Goal: Information Seeking & Learning: Learn about a topic

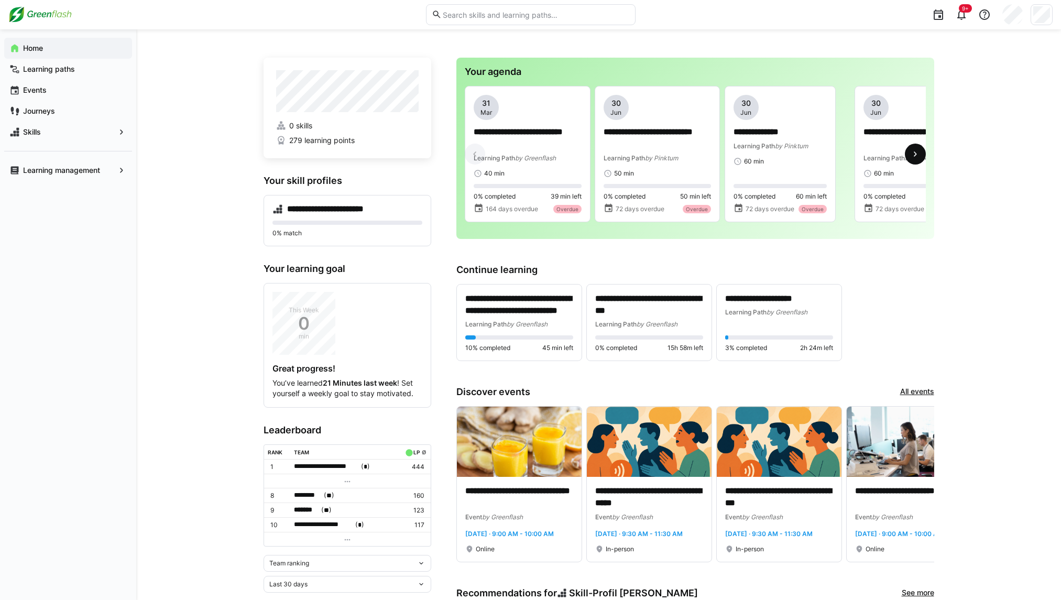
click at [910, 156] on eds-icon at bounding box center [915, 154] width 10 height 10
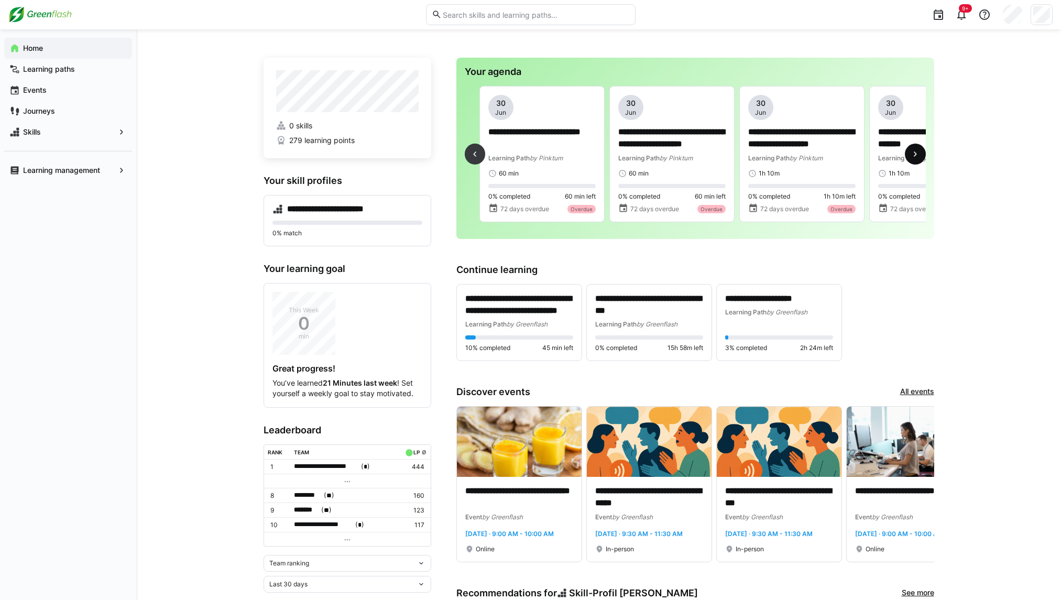
scroll to position [0, 389]
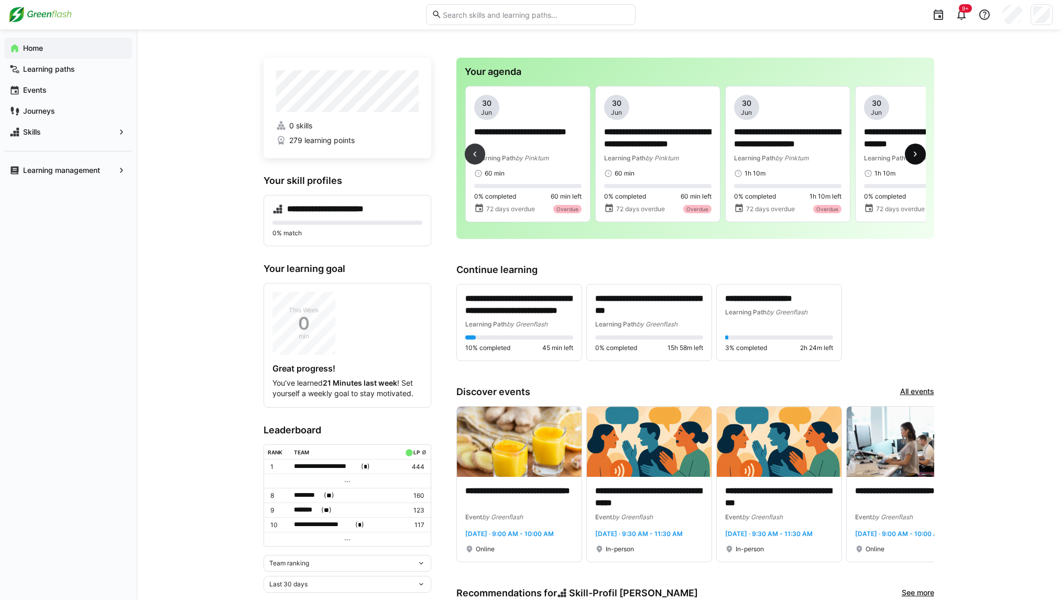
click at [910, 156] on eds-icon at bounding box center [915, 154] width 10 height 10
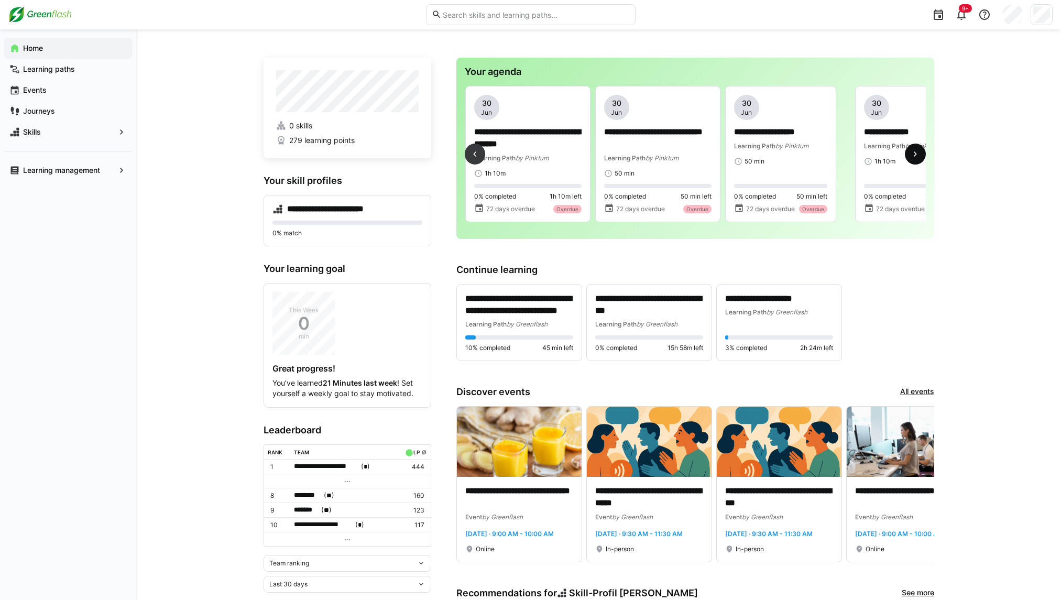
click at [910, 156] on eds-icon at bounding box center [915, 154] width 10 height 10
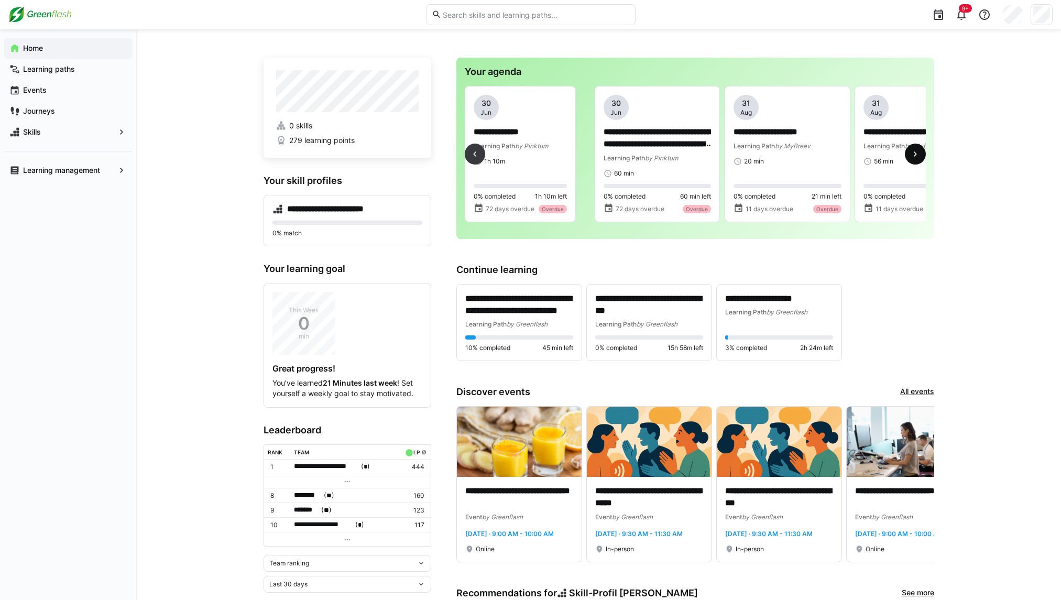
click at [910, 156] on eds-icon at bounding box center [915, 154] width 10 height 10
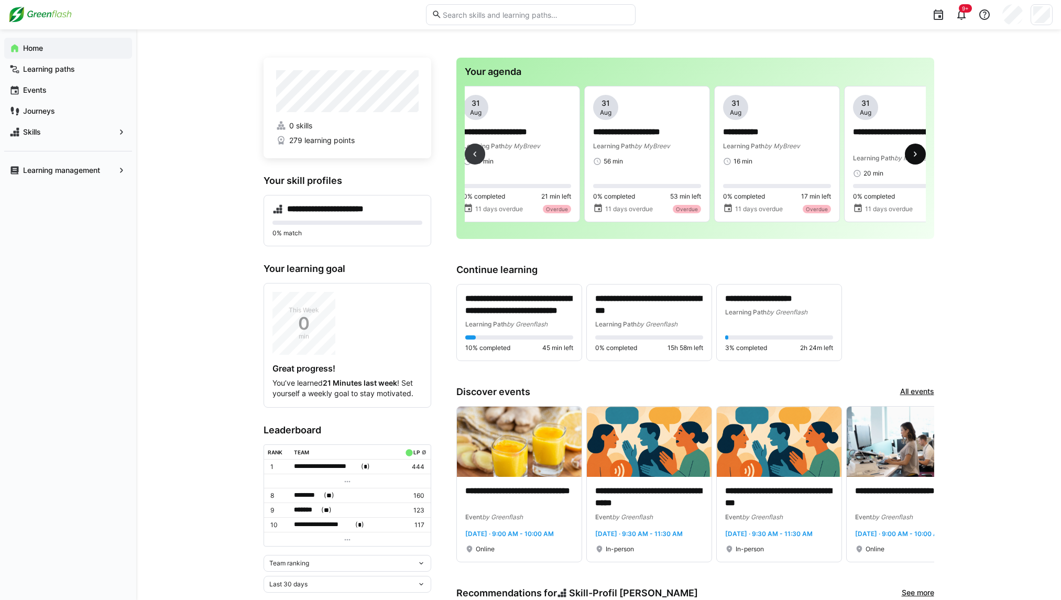
click at [910, 156] on eds-icon at bounding box center [915, 154] width 10 height 10
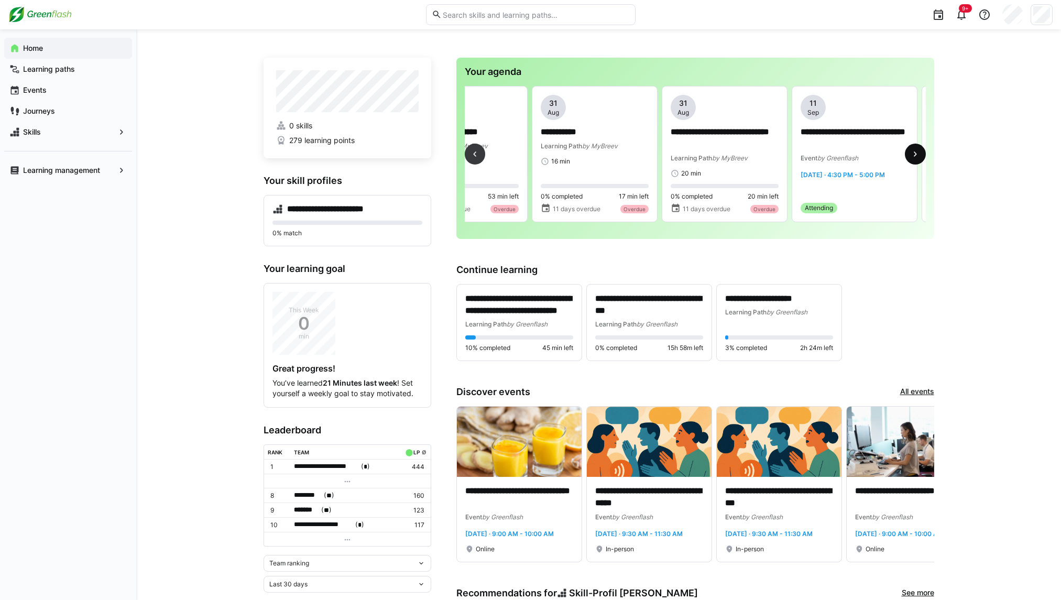
click at [910, 156] on eds-icon at bounding box center [915, 154] width 10 height 10
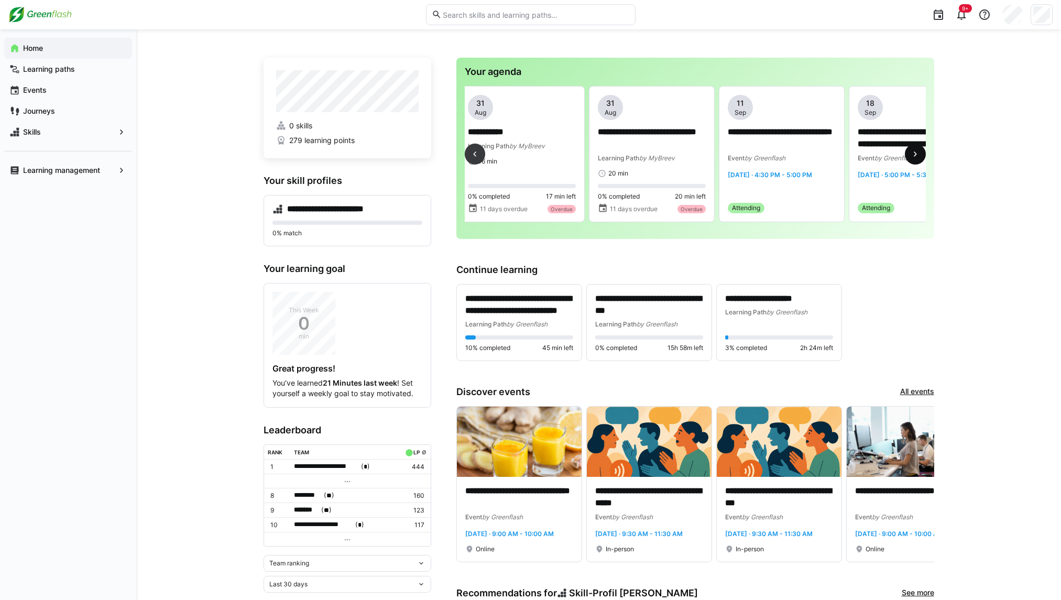
click at [910, 156] on eds-icon at bounding box center [915, 154] width 10 height 10
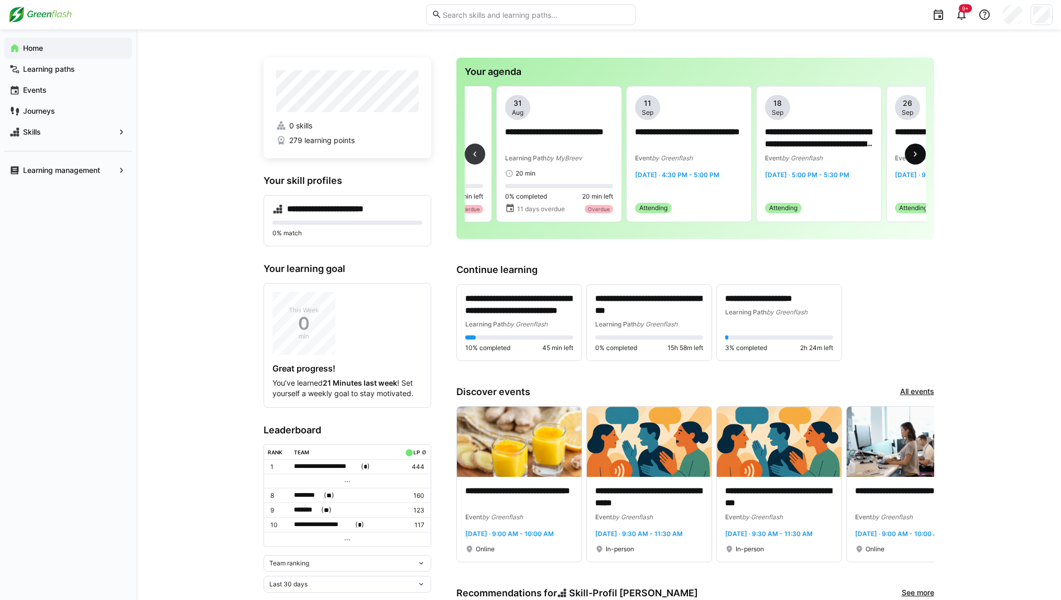
click at [910, 156] on eds-icon at bounding box center [915, 154] width 10 height 10
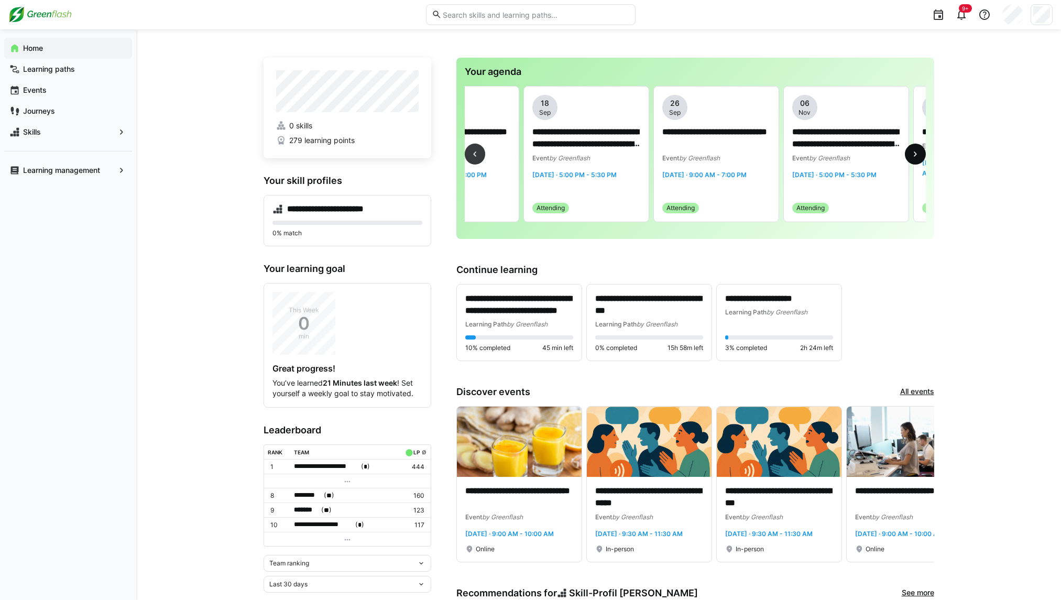
click at [910, 156] on eds-icon at bounding box center [915, 154] width 10 height 10
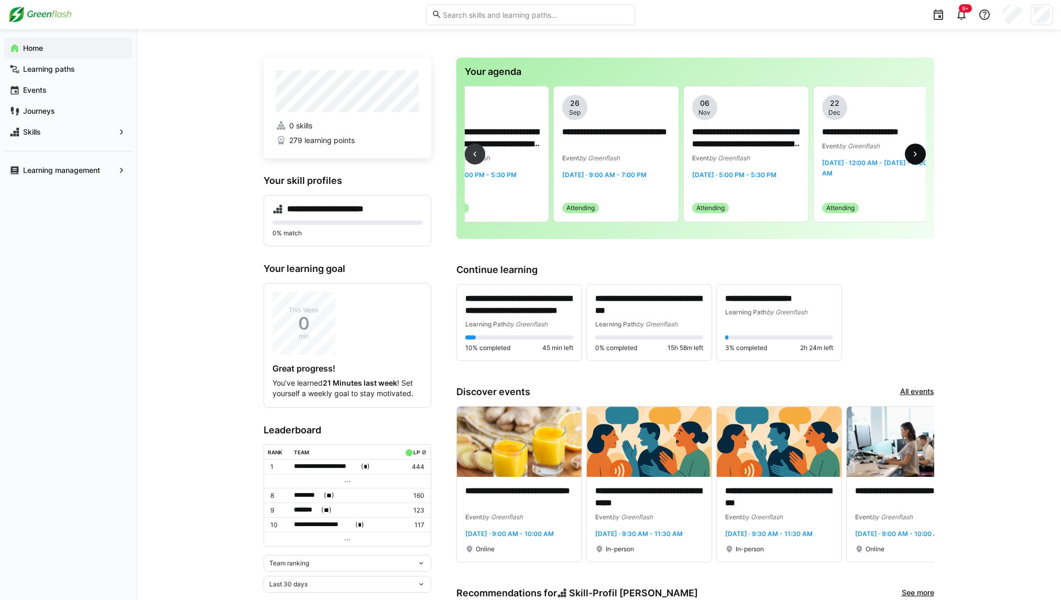
click at [910, 156] on eds-icon at bounding box center [915, 154] width 10 height 10
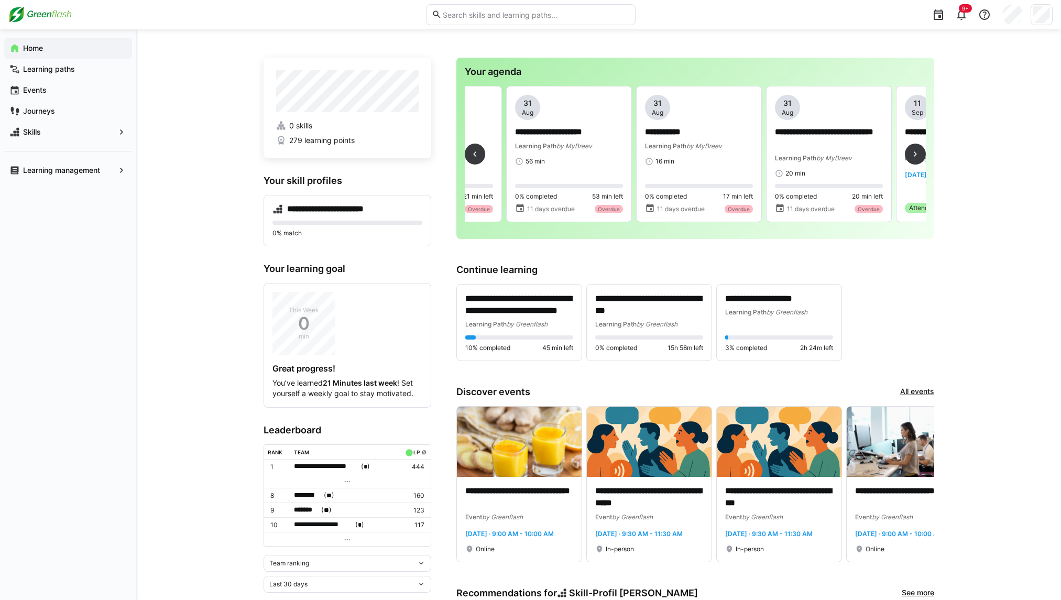
scroll to position [0, 1503]
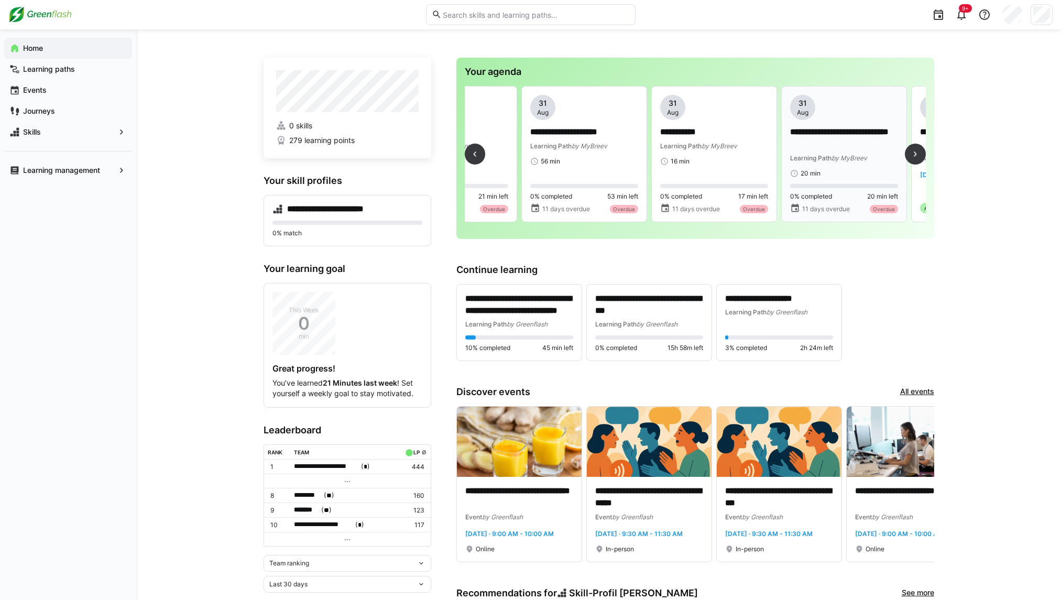
click at [855, 141] on p "**********" at bounding box center [844, 138] width 108 height 24
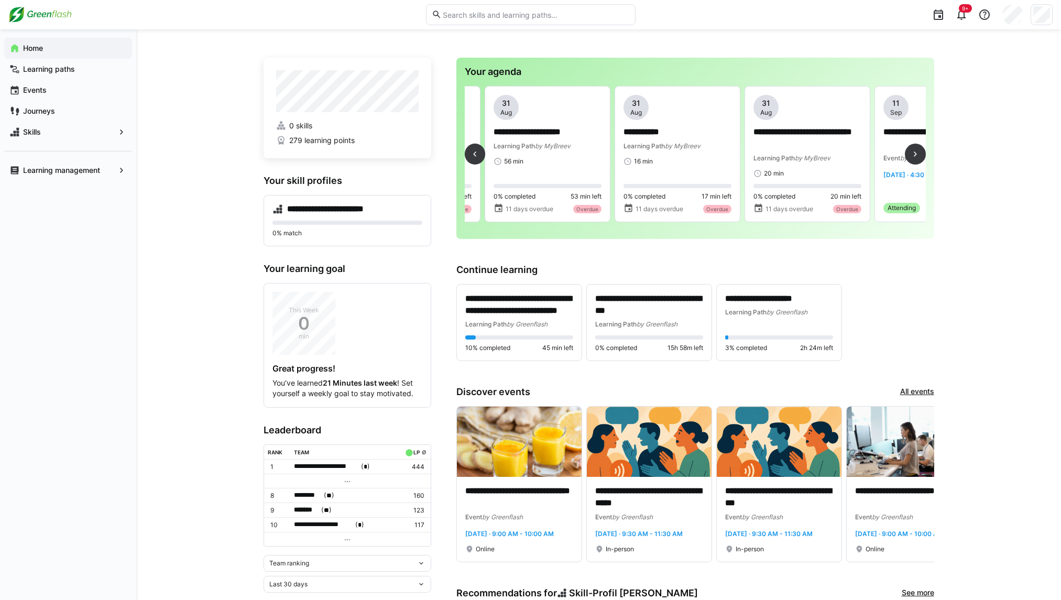
scroll to position [0, 1521]
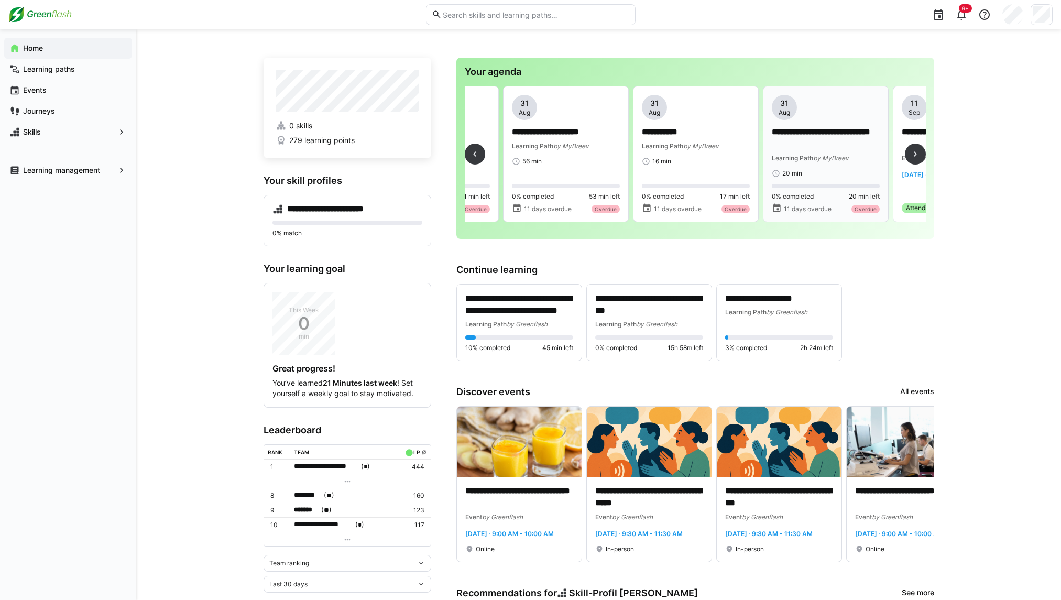
drag, startPoint x: 814, startPoint y: 137, endPoint x: 795, endPoint y: 128, distance: 20.9
click at [795, 128] on p "**********" at bounding box center [826, 138] width 108 height 24
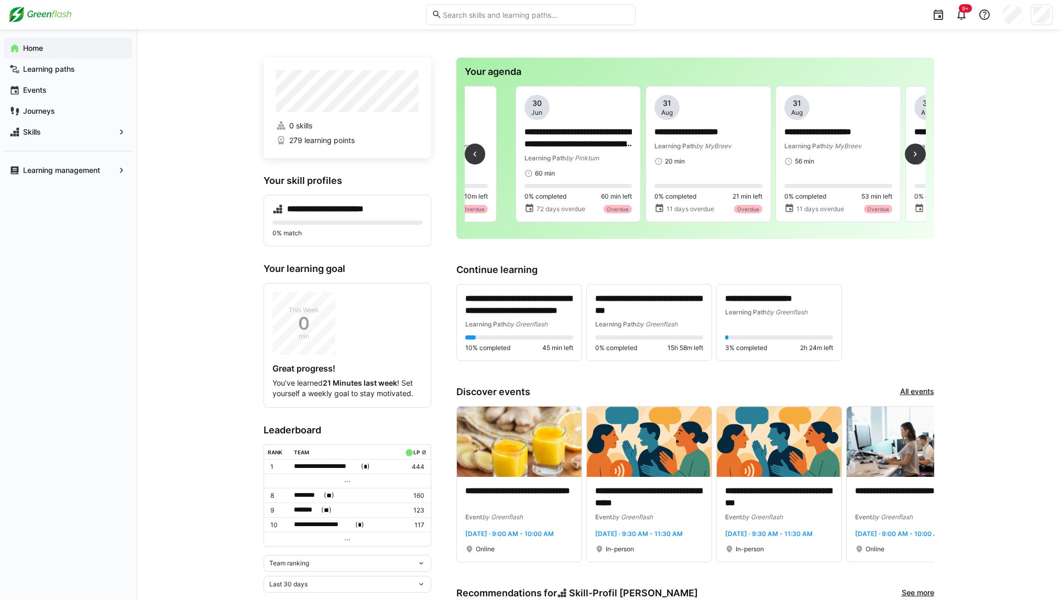
scroll to position [0, 1235]
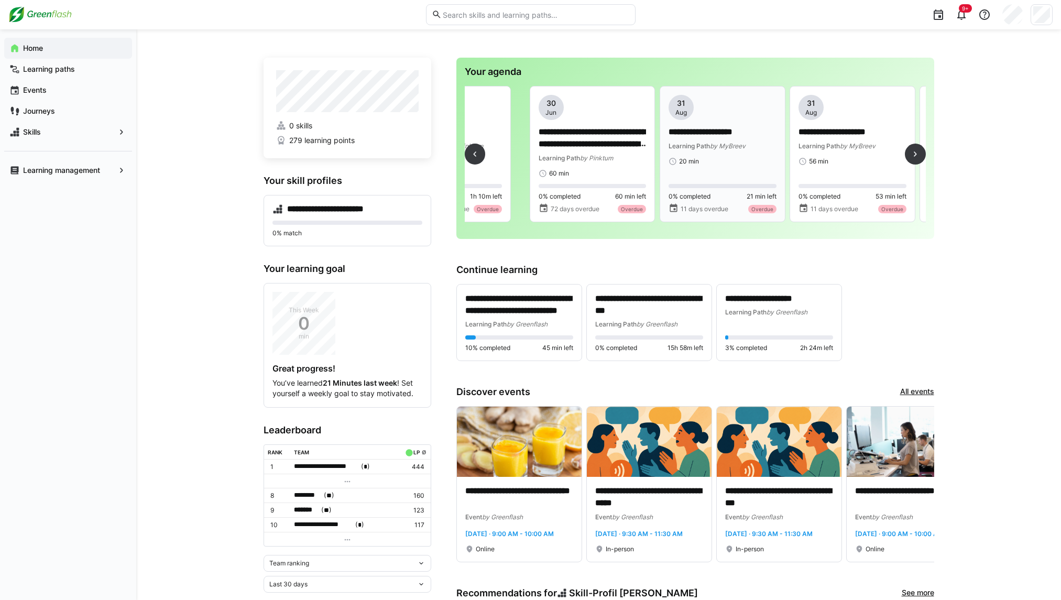
click at [702, 188] on eds-progress at bounding box center [723, 186] width 108 height 4
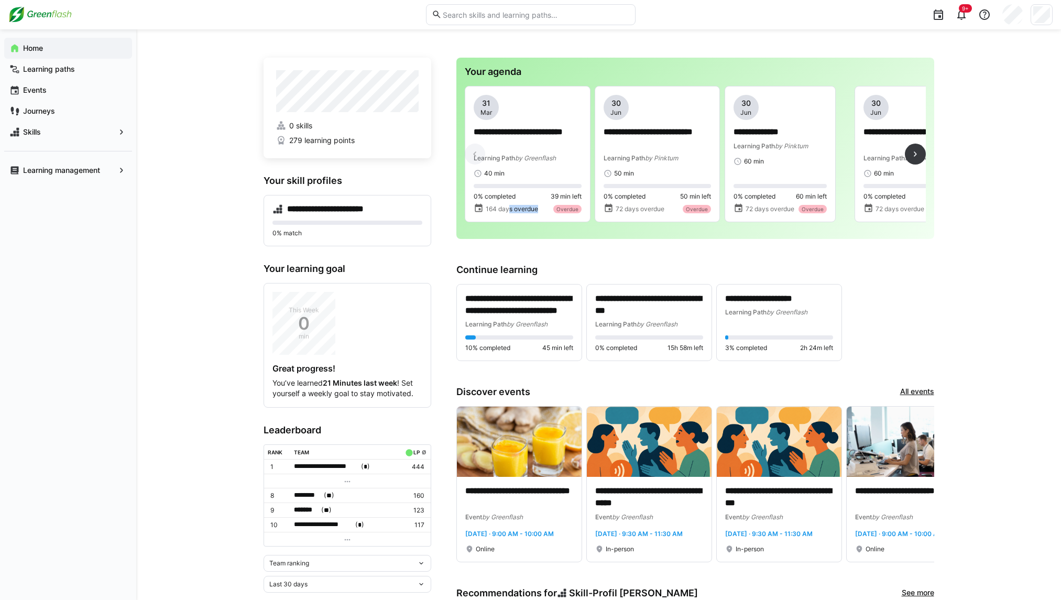
drag, startPoint x: 508, startPoint y: 228, endPoint x: 538, endPoint y: 232, distance: 30.0
click at [538, 231] on div "**********" at bounding box center [695, 158] width 461 height 145
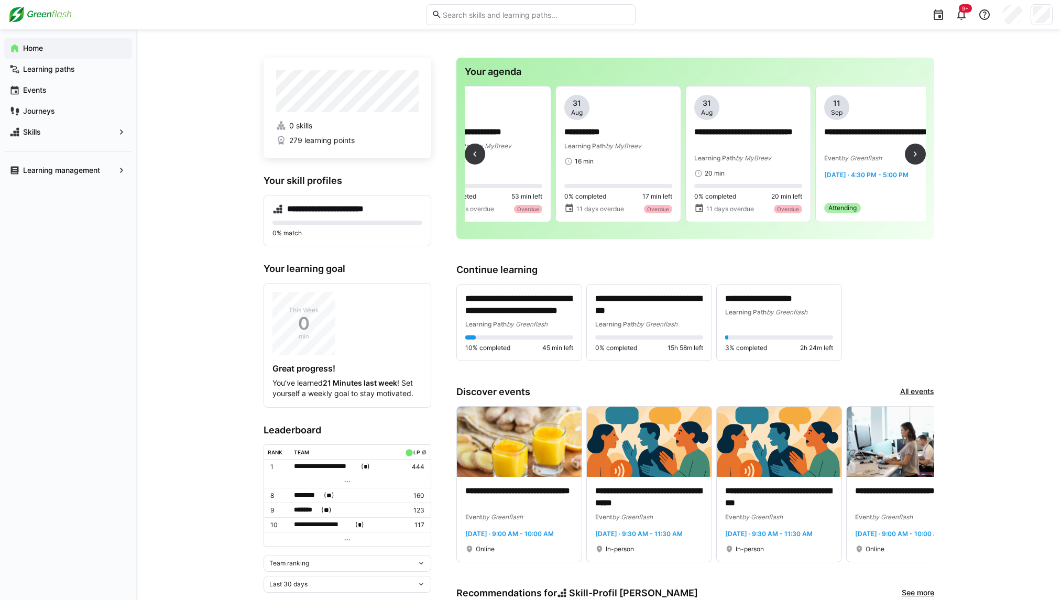
scroll to position [0, 1356]
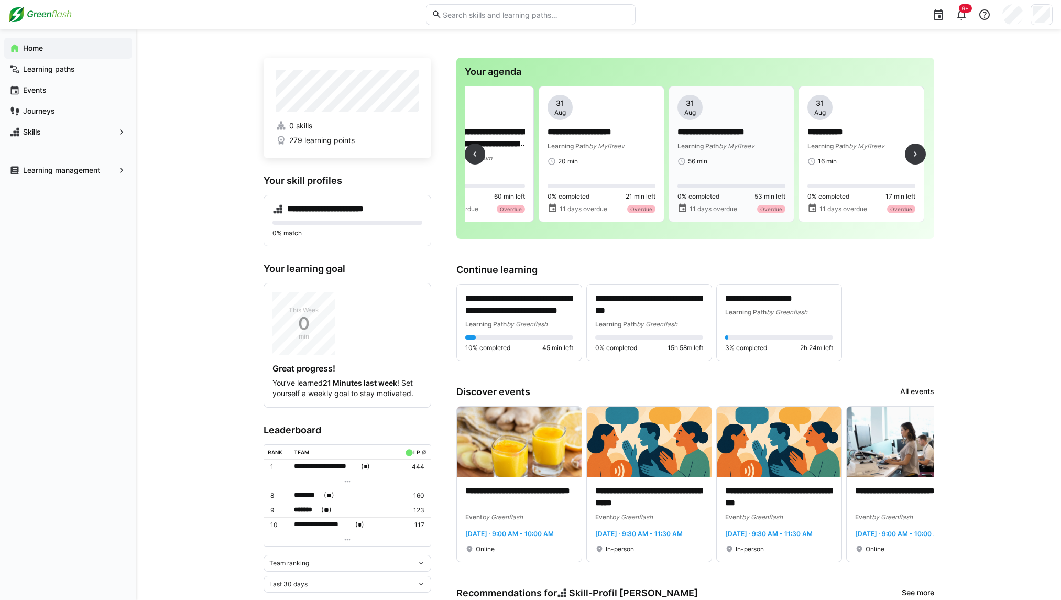
click at [727, 175] on div "**********" at bounding box center [732, 154] width 108 height 118
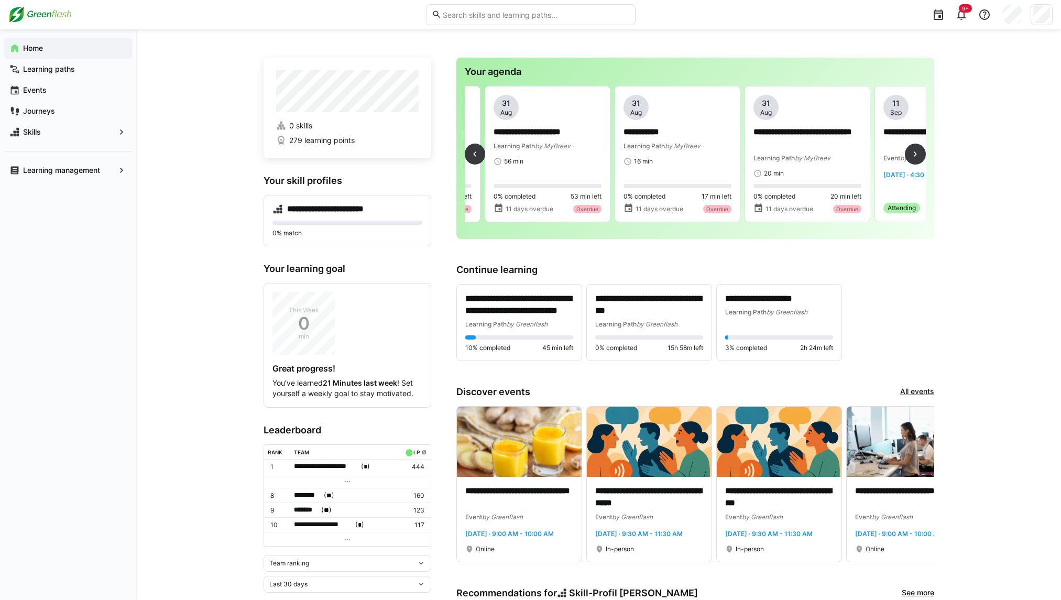
scroll to position [0, 1492]
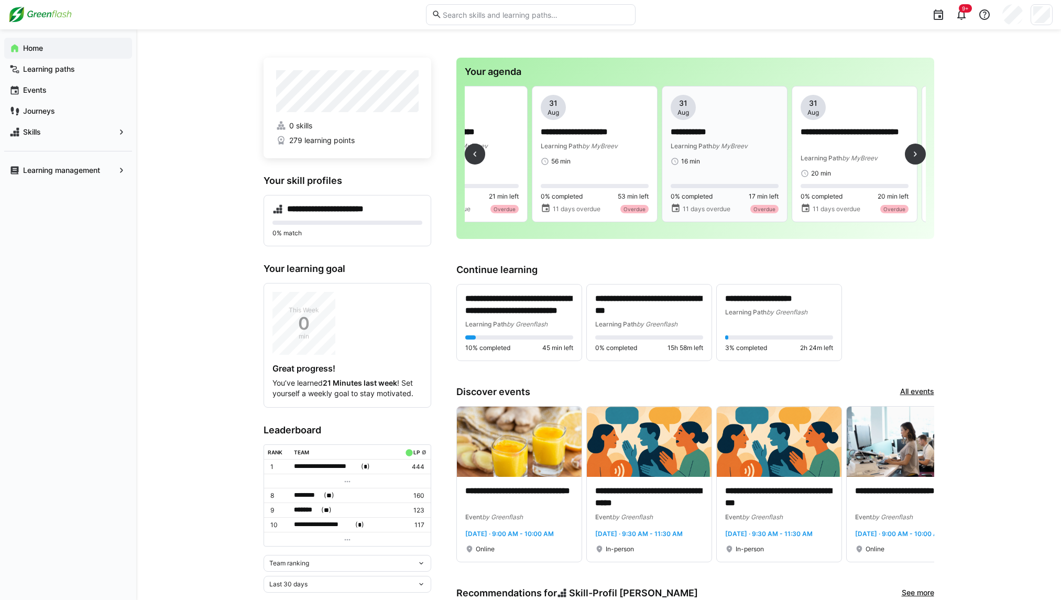
click at [759, 200] on span "17 min left" at bounding box center [764, 196] width 30 height 8
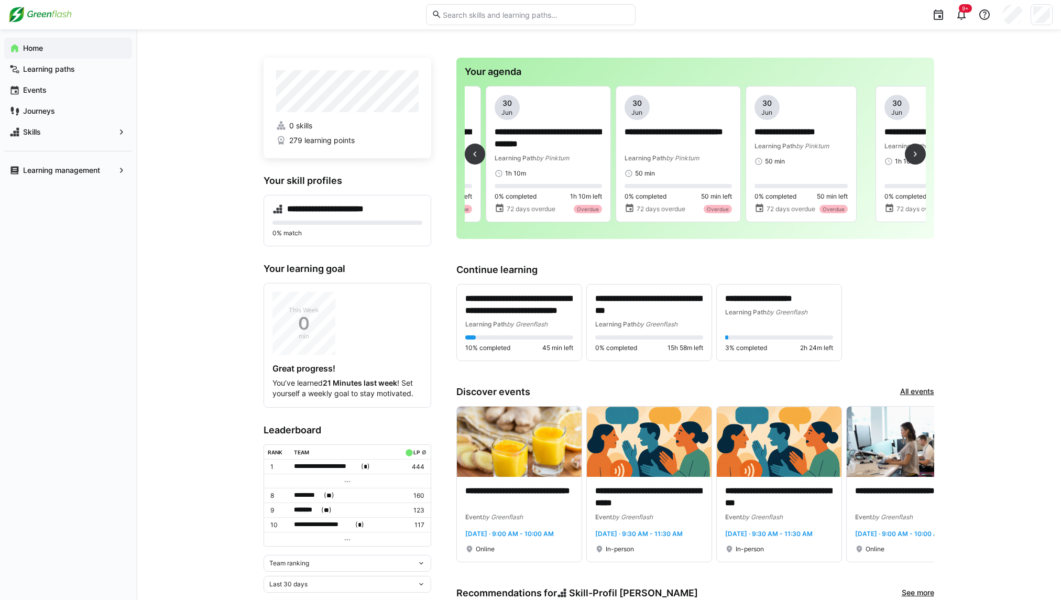
scroll to position [0, 770]
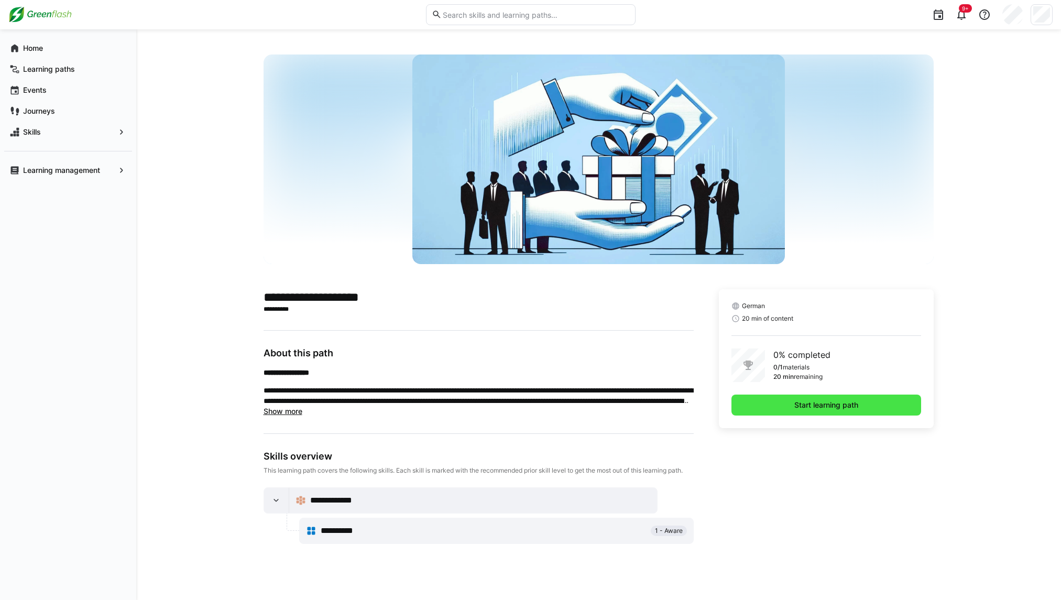
drag, startPoint x: 845, startPoint y: 397, endPoint x: 828, endPoint y: 398, distance: 16.8
click at [841, 398] on span "Start learning path" at bounding box center [827, 405] width 190 height 21
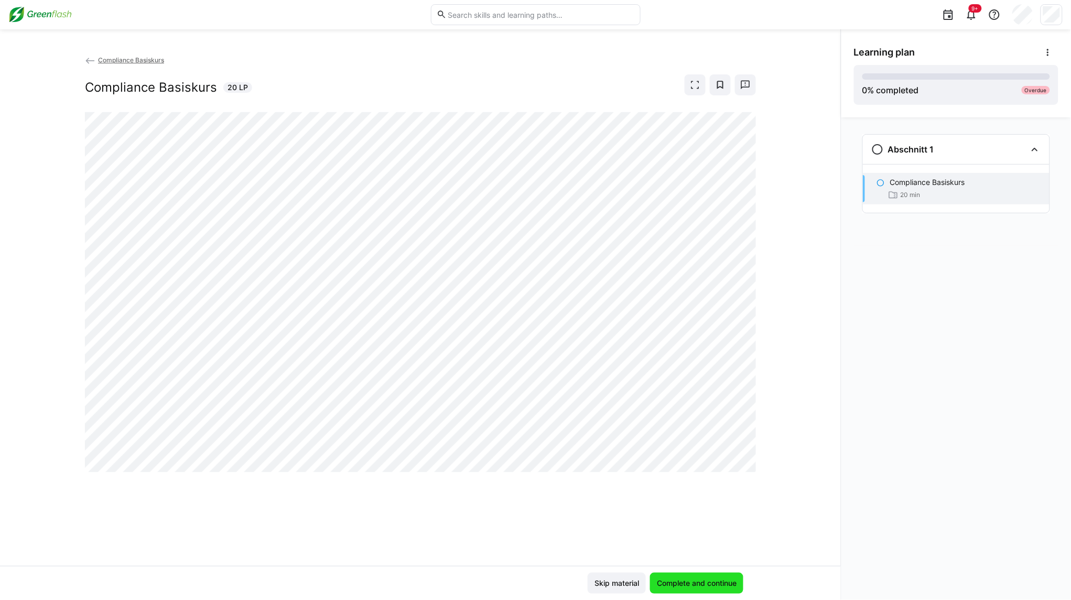
click at [694, 582] on span "Complete and continue" at bounding box center [696, 583] width 83 height 10
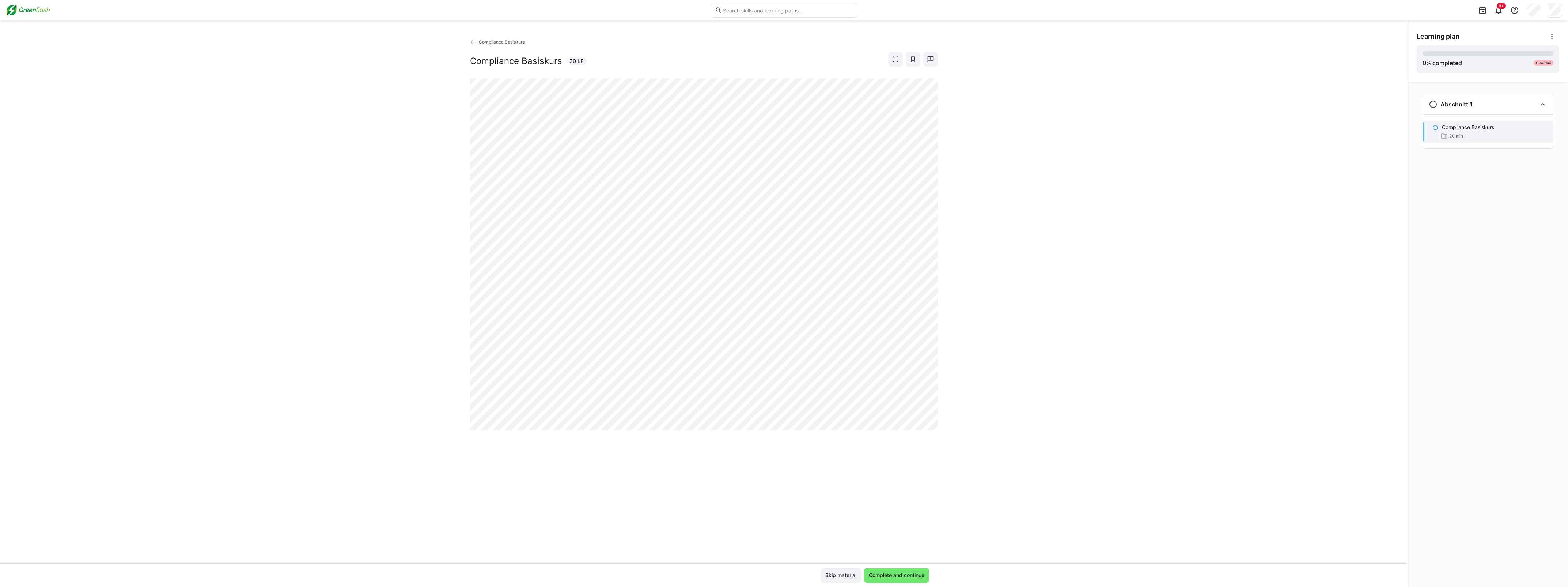
click at [746, 36] on div "Compliance Basiskurs Compliance Basiskurs 20 LP Skip material Complete and cont…" at bounding box center [704, 304] width 1408 height 567
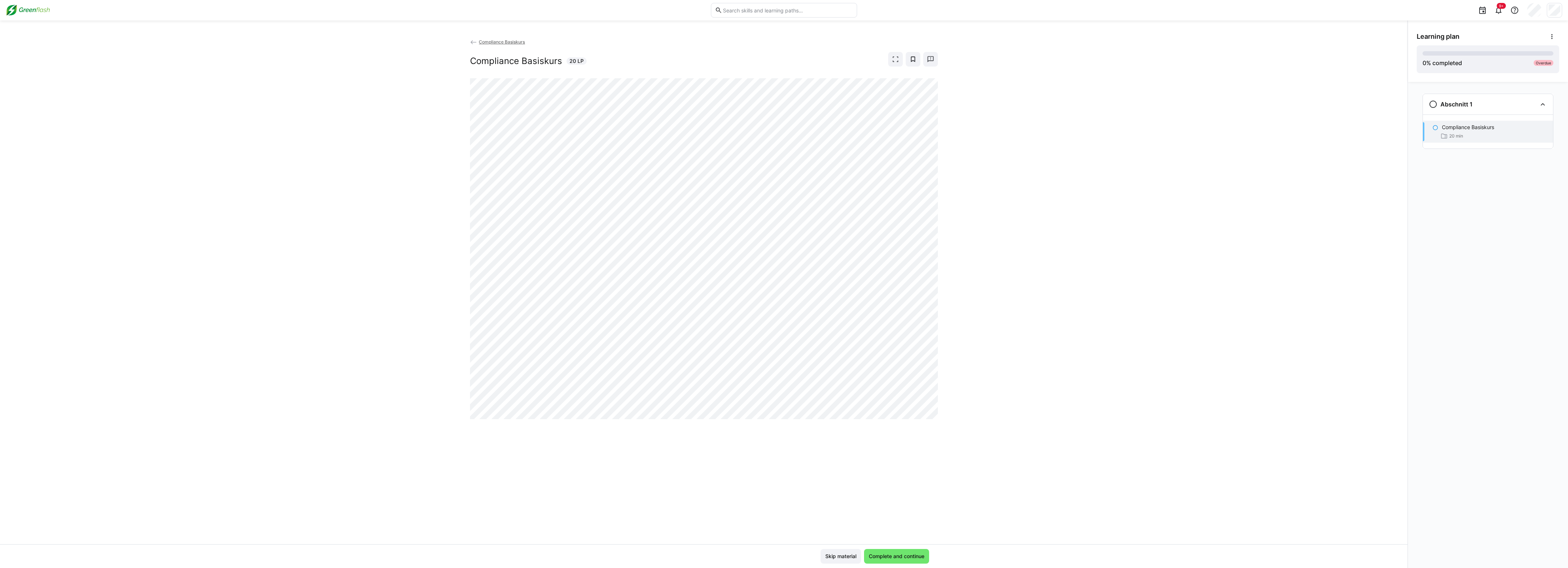
click at [746, 154] on div "Compliance Basiskurs Compliance Basiskurs 20 LP" at bounding box center [704, 291] width 1408 height 506
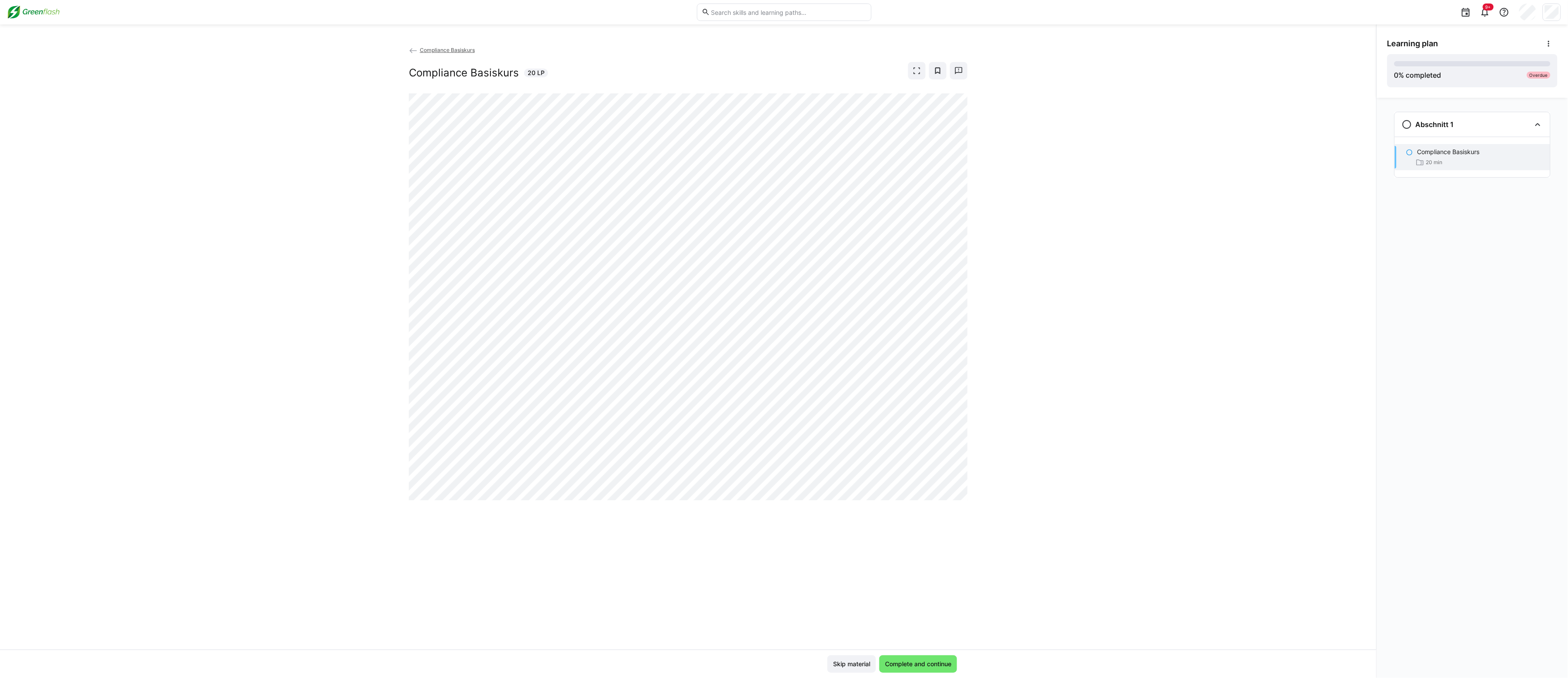
drag, startPoint x: 1111, startPoint y: 526, endPoint x: 1100, endPoint y: 533, distance: 13.0
click at [891, 500] on div "Compliance Basiskurs Compliance Basiskurs 20 LP" at bounding box center [688, 347] width 1376 height 604
click at [891, 359] on div "Compliance Basiskurs Compliance Basiskurs 20 LP" at bounding box center [688, 347] width 1376 height 604
drag, startPoint x: 1201, startPoint y: 254, endPoint x: 1122, endPoint y: 352, distance: 125.9
click at [891, 254] on div "Compliance Basiskurs Compliance Basiskurs 20 LP" at bounding box center [688, 347] width 1376 height 604
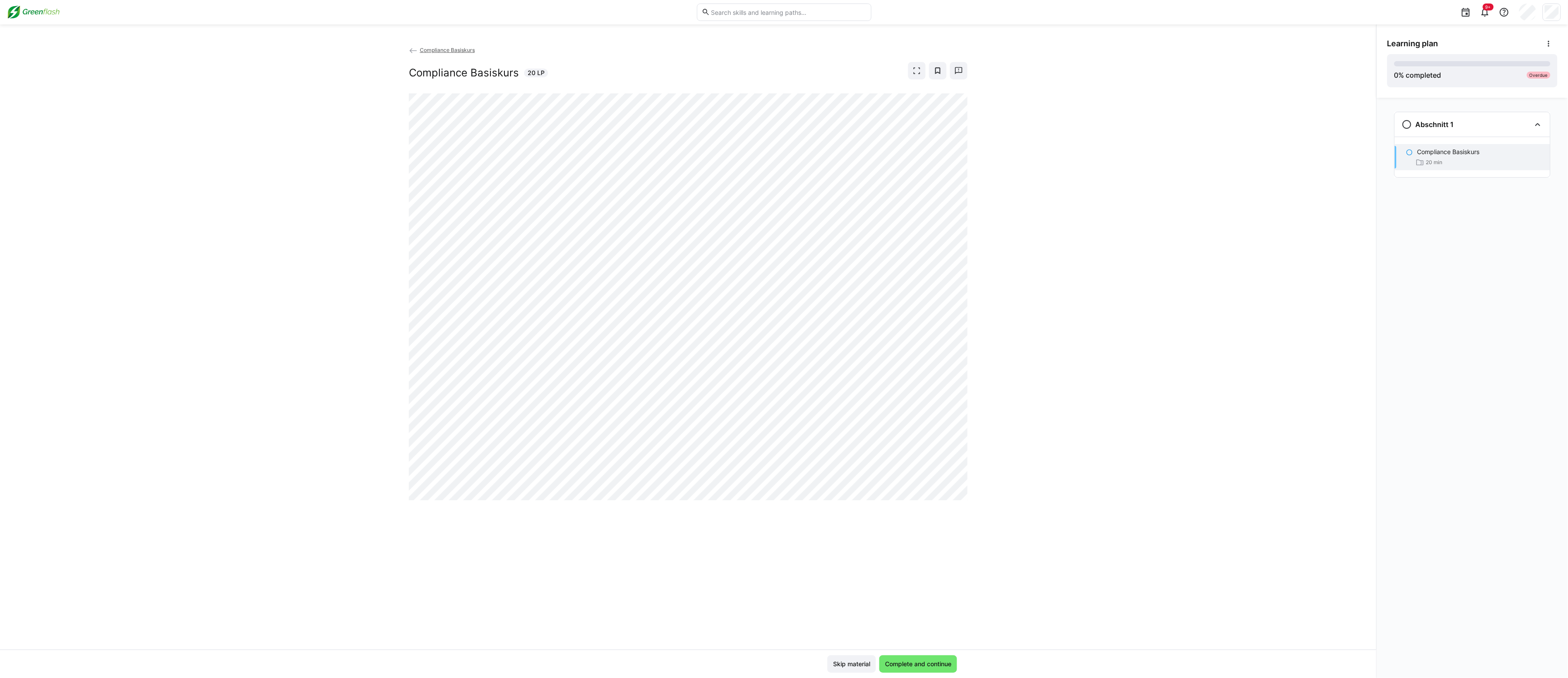
drag, startPoint x: 1132, startPoint y: 114, endPoint x: 1015, endPoint y: 12, distance: 155.2
click at [891, 114] on div "Compliance Basiskurs Compliance Basiskurs 20 LP" at bounding box center [688, 347] width 1376 height 604
click at [891, 383] on div "Compliance Basiskurs Compliance Basiskurs 20 LP" at bounding box center [688, 347] width 1376 height 604
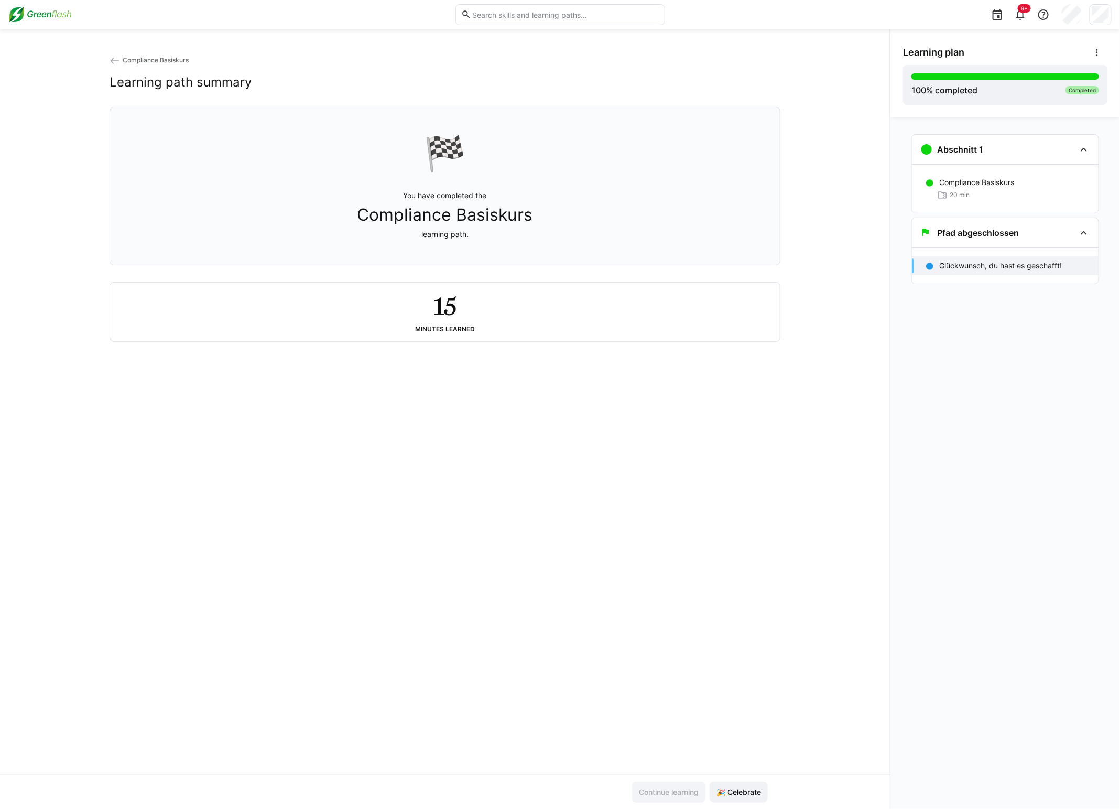
click at [598, 530] on div "Compliance Basiskurs Learning path summary 🏁 You have completed the Compliance …" at bounding box center [445, 415] width 890 height 720
click at [739, 600] on span "🎉 Celebrate" at bounding box center [739, 792] width 48 height 10
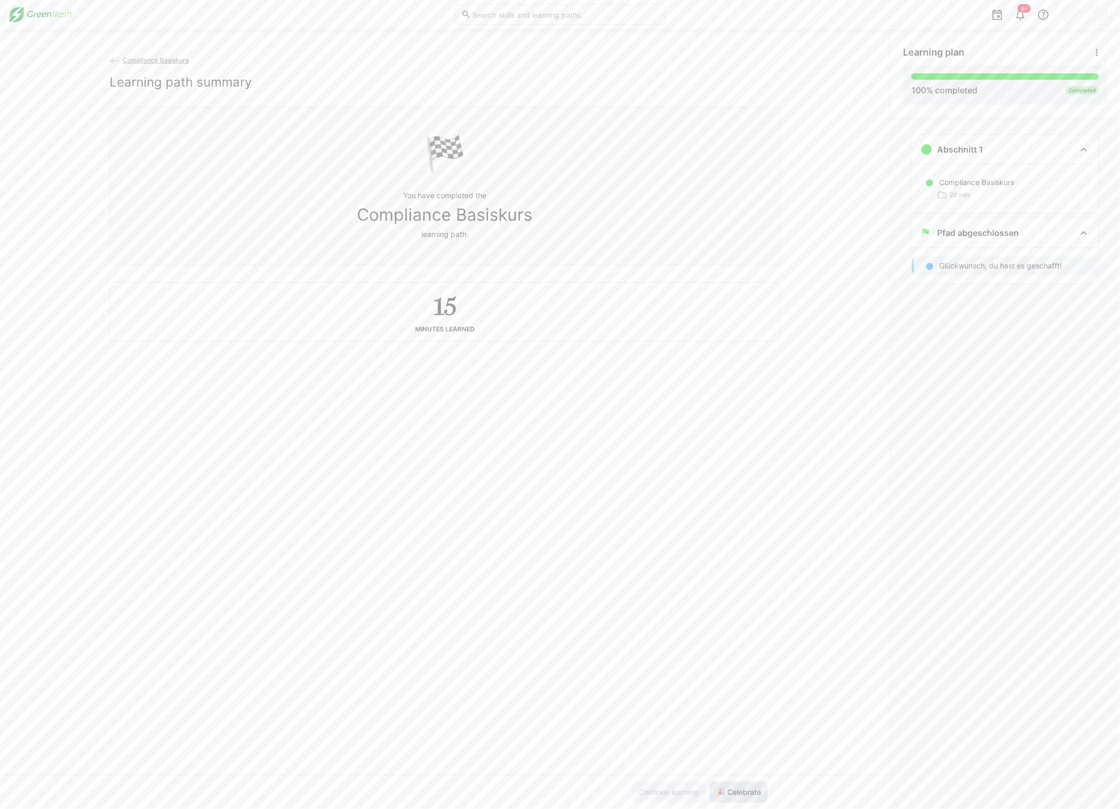
click at [739, 600] on span "🎉 Celebrate" at bounding box center [739, 792] width 48 height 10
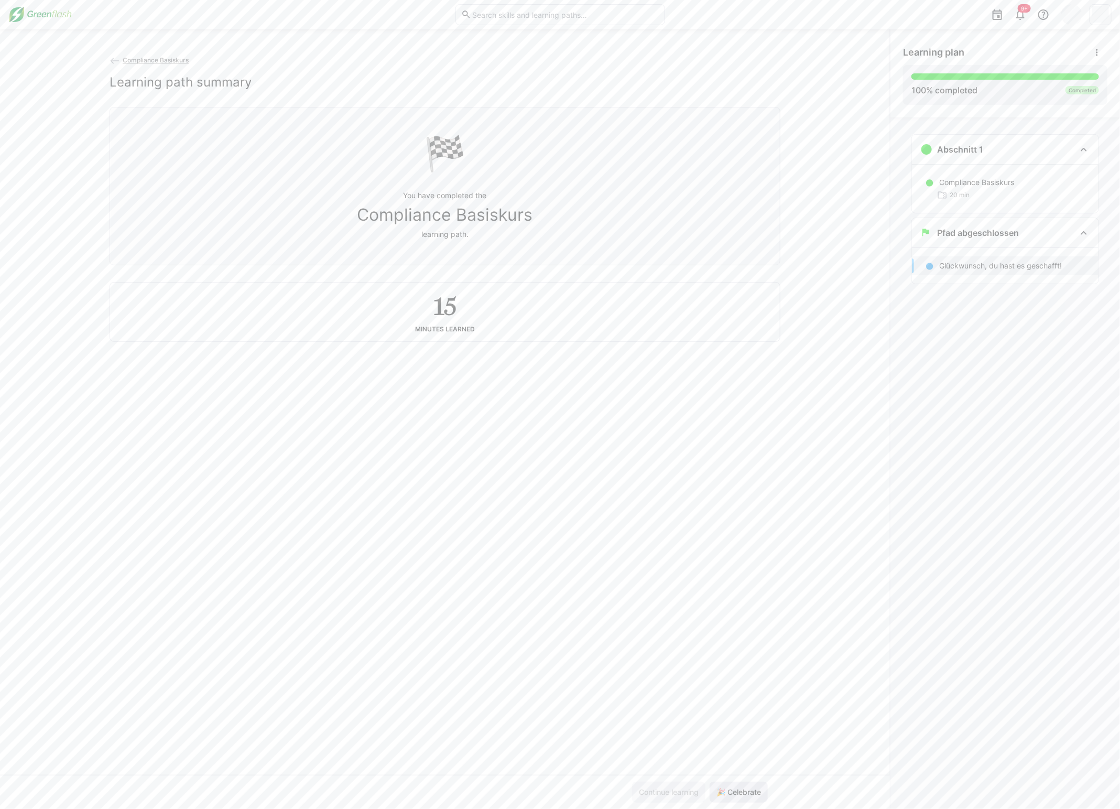
click at [739, 600] on span "🎉 Celebrate" at bounding box center [739, 792] width 48 height 10
click at [745, 600] on span "🎉 Celebrate" at bounding box center [739, 792] width 48 height 10
drag, startPoint x: 1062, startPoint y: 368, endPoint x: 1062, endPoint y: 355, distance: 13.6
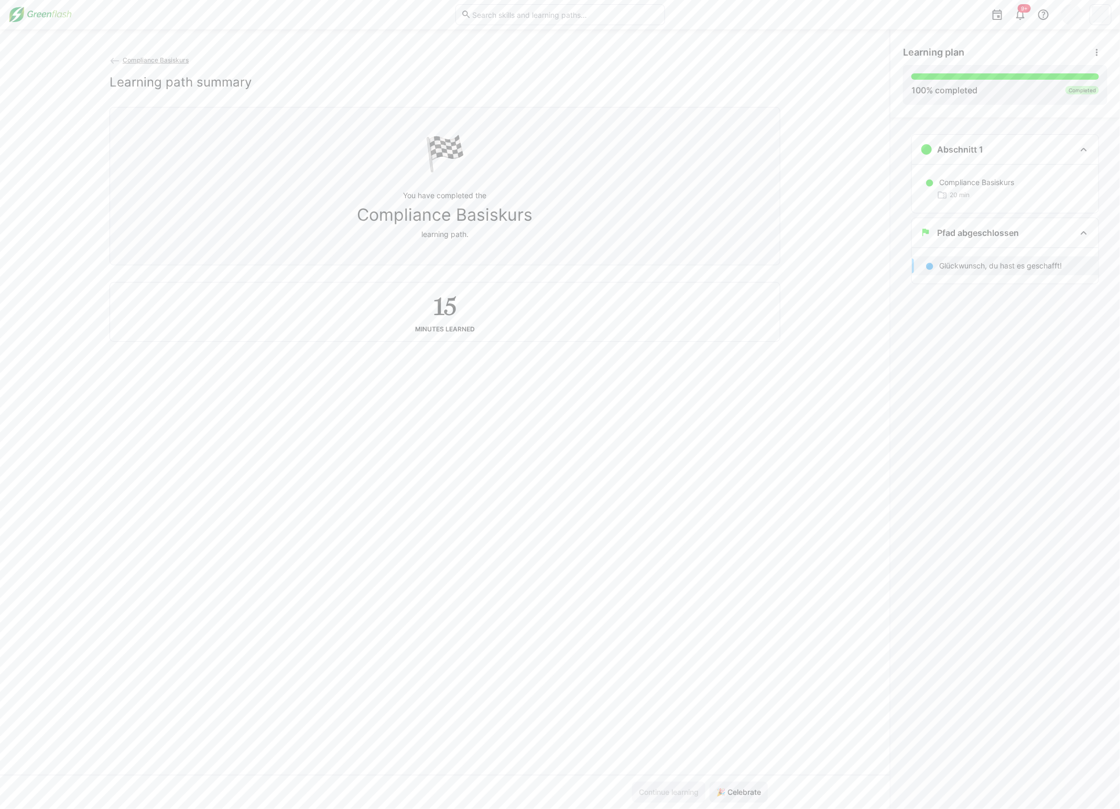
click at [1063, 368] on div "Abschnitt 1 Compliance Basiskurs 20 min Pfad abgeschlossen Glückwunsch, du hast…" at bounding box center [1005, 462] width 230 height 691
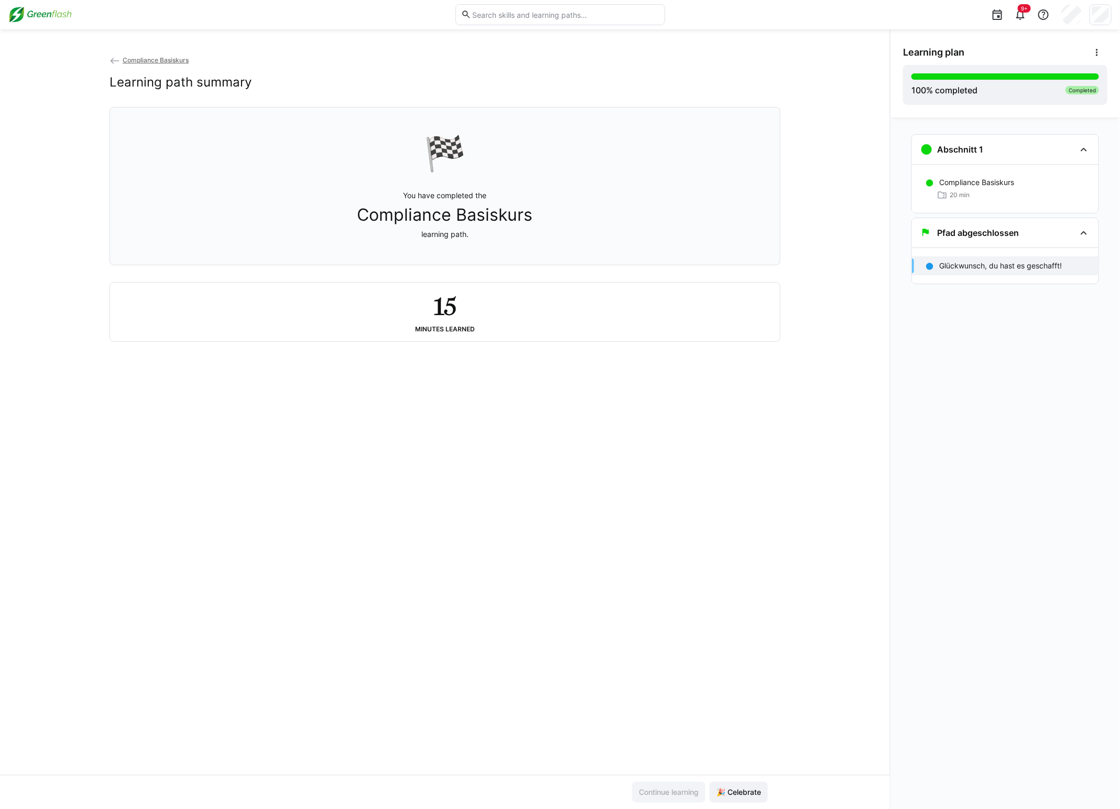
click at [168, 56] on span "Compliance Basiskurs" at bounding box center [156, 60] width 66 height 8
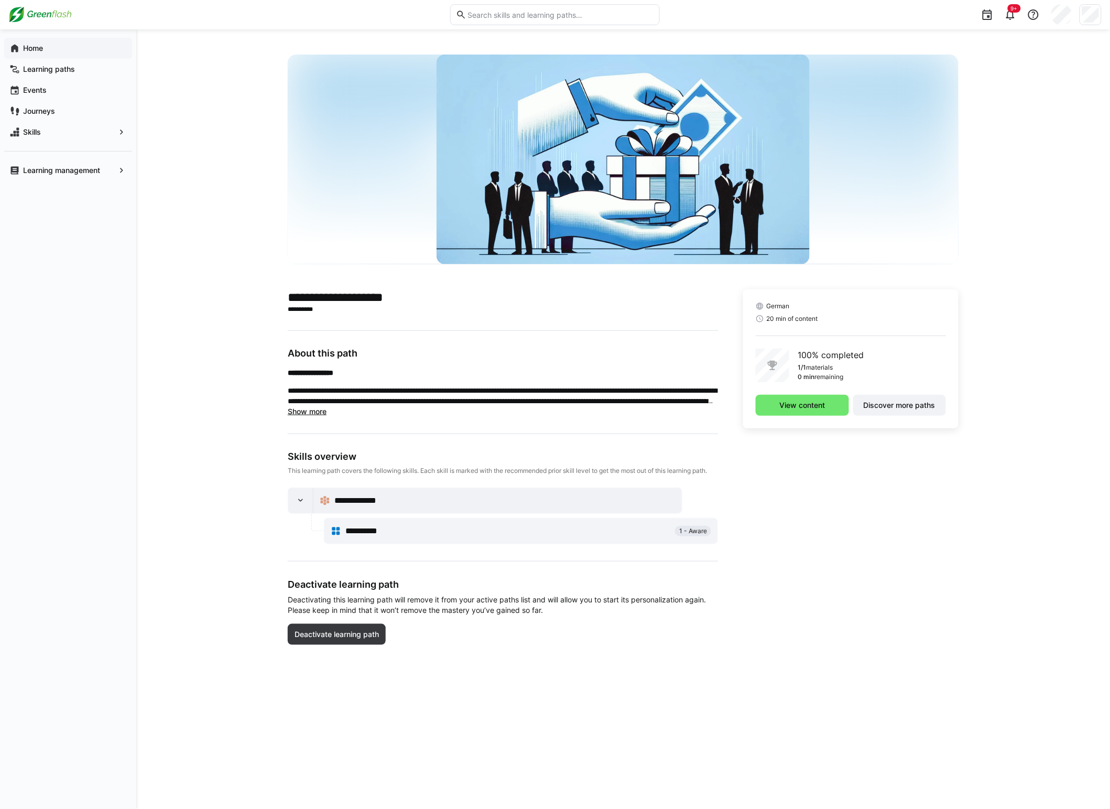
click at [48, 50] on span "Home" at bounding box center [73, 48] width 105 height 10
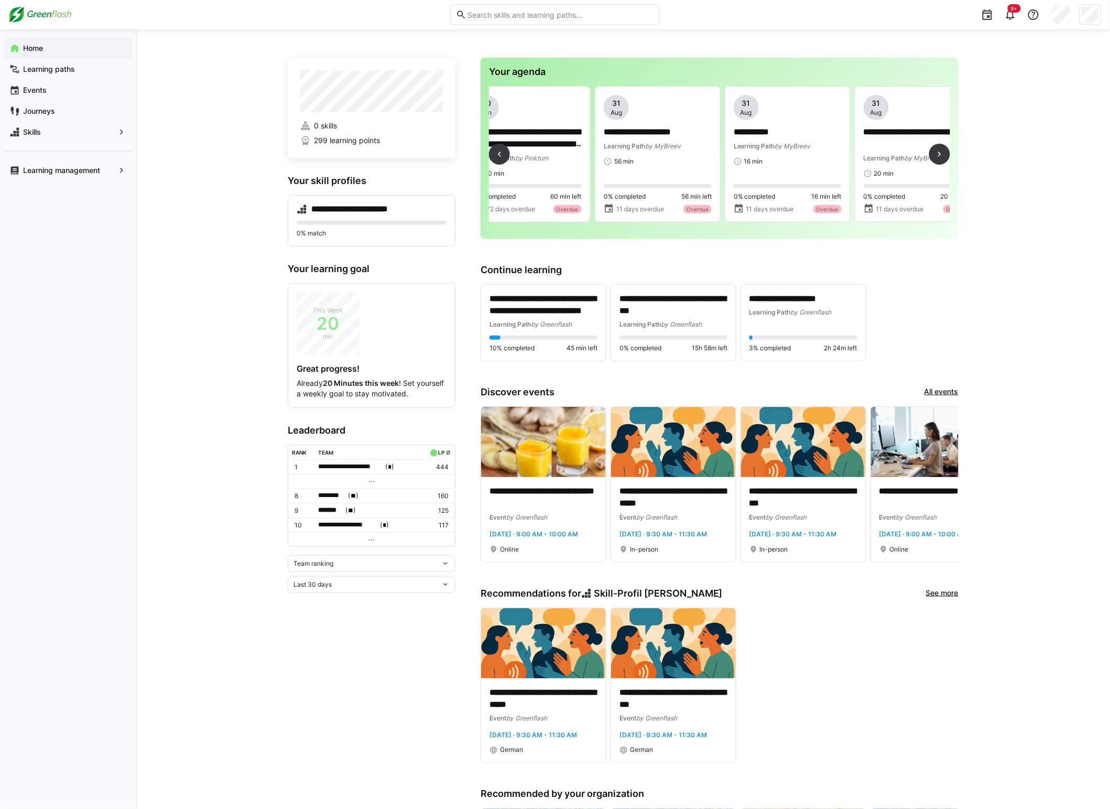
scroll to position [0, 1274]
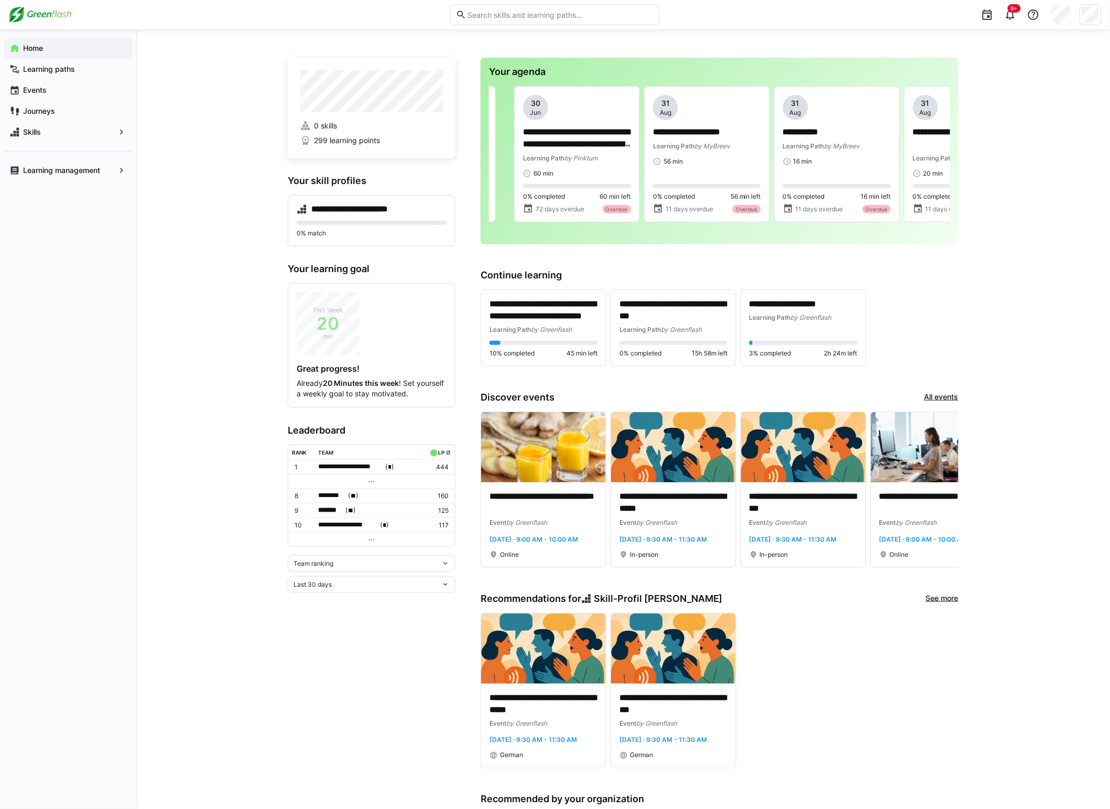
drag, startPoint x: 547, startPoint y: 232, endPoint x: 779, endPoint y: 253, distance: 233.1
drag, startPoint x: 779, startPoint y: 253, endPoint x: 744, endPoint y: 257, distance: 34.9
click at [744, 257] on app-home-right "**********" at bounding box center [720, 627] width 478 height 1139
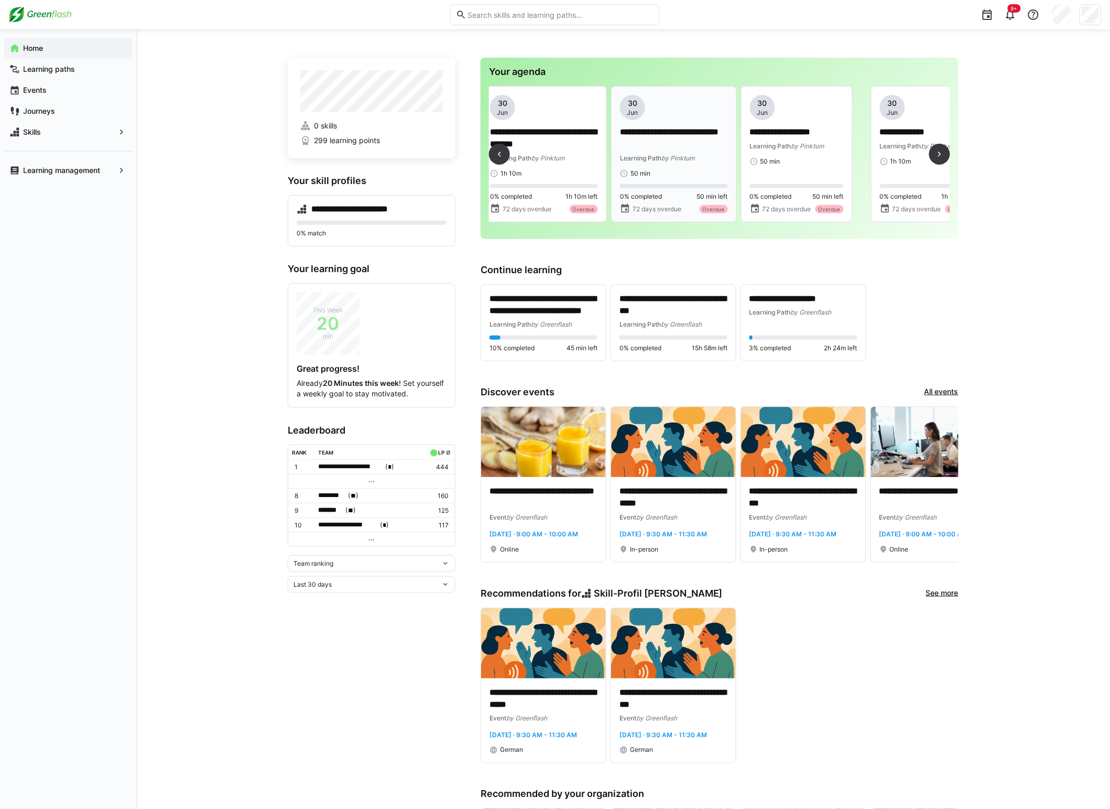
scroll to position [0, 722]
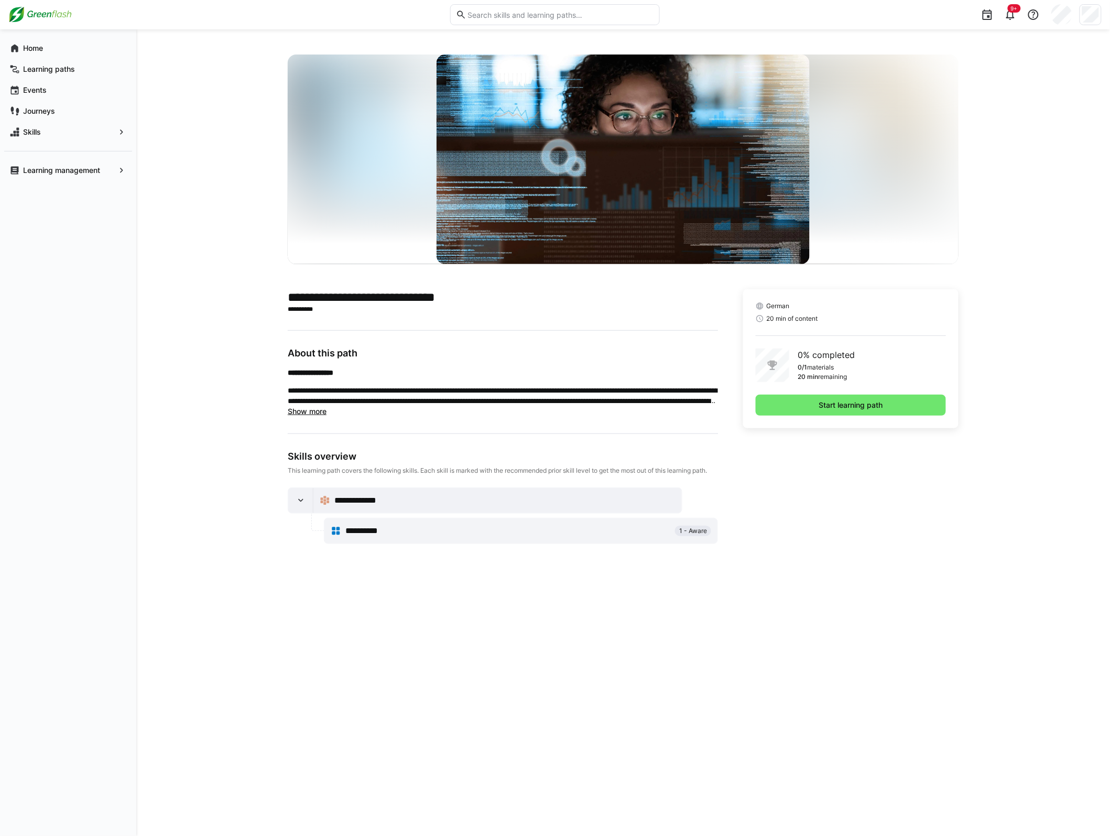
click at [883, 584] on app-learning-path-details-component "**********" at bounding box center [623, 433] width 671 height 756
click at [841, 405] on span "Start learning path" at bounding box center [851, 405] width 67 height 10
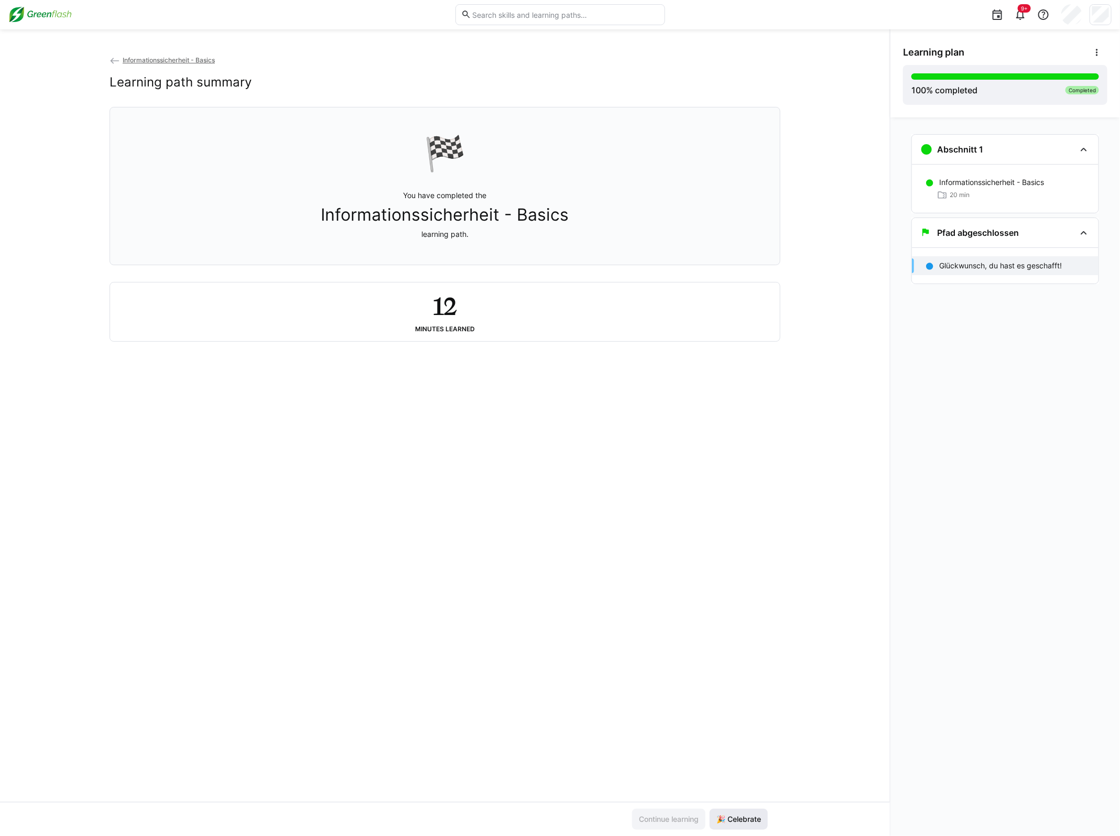
click at [740, 819] on span "🎉 Celebrate" at bounding box center [739, 819] width 48 height 10
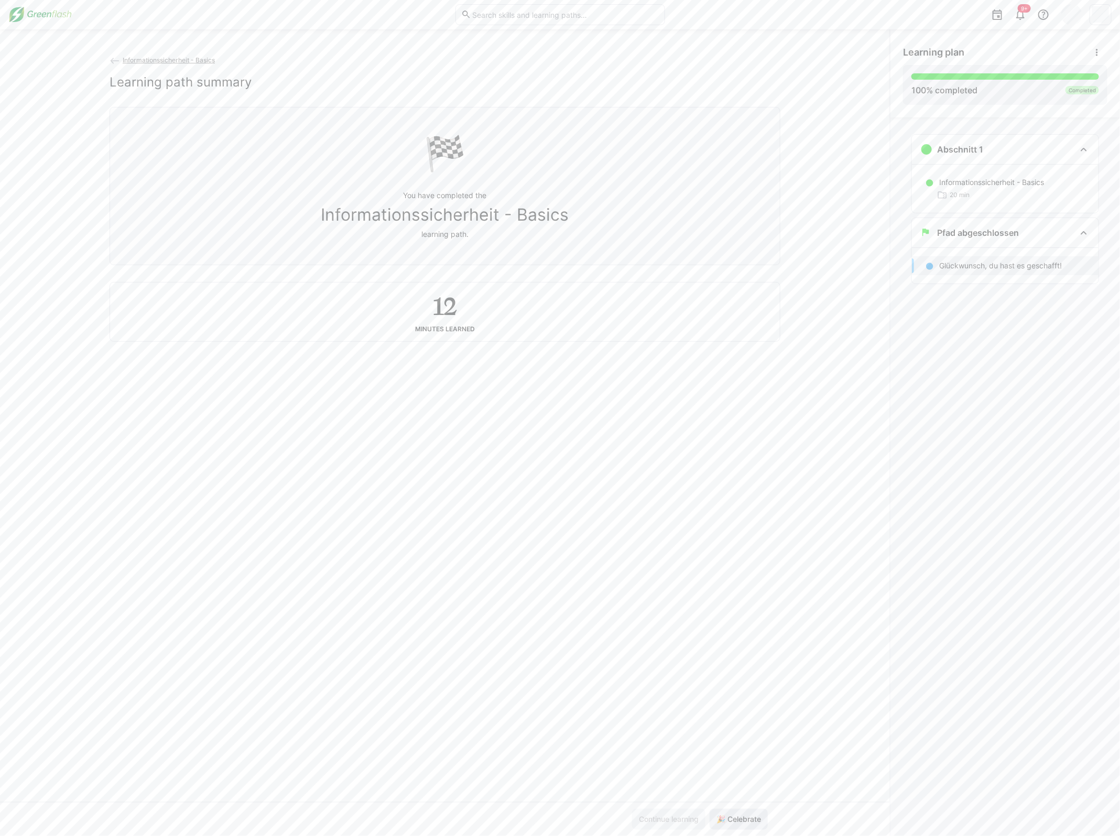
click at [740, 819] on span "🎉 Celebrate" at bounding box center [739, 819] width 48 height 10
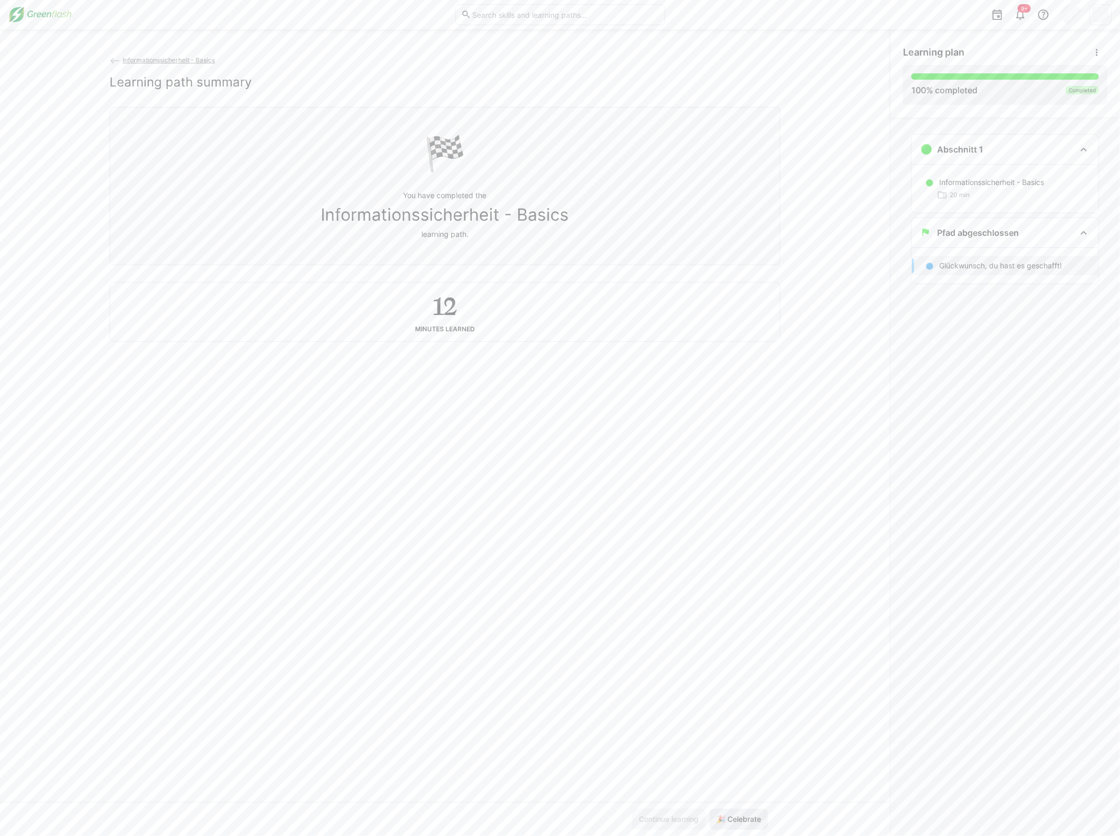
click at [740, 818] on span "🎉 Celebrate" at bounding box center [739, 819] width 48 height 10
click at [739, 818] on span "🎉 Celebrate" at bounding box center [739, 819] width 48 height 10
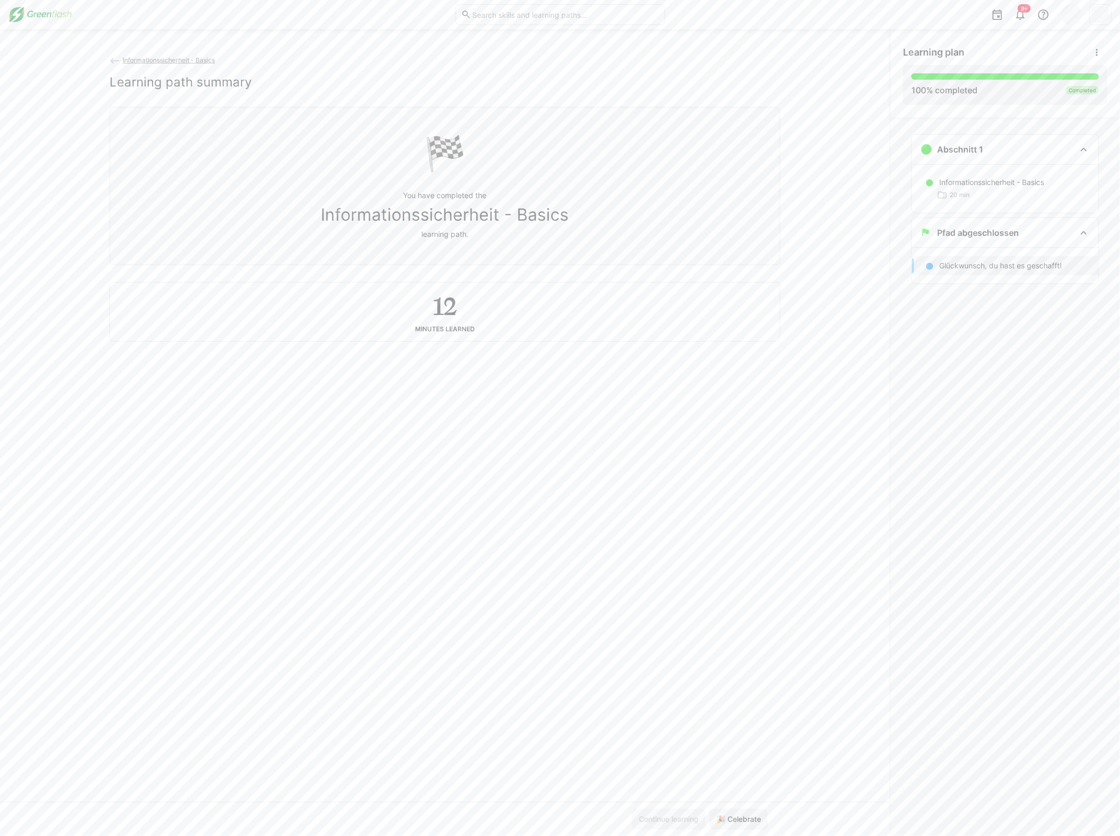
click at [43, 15] on img at bounding box center [39, 14] width 63 height 17
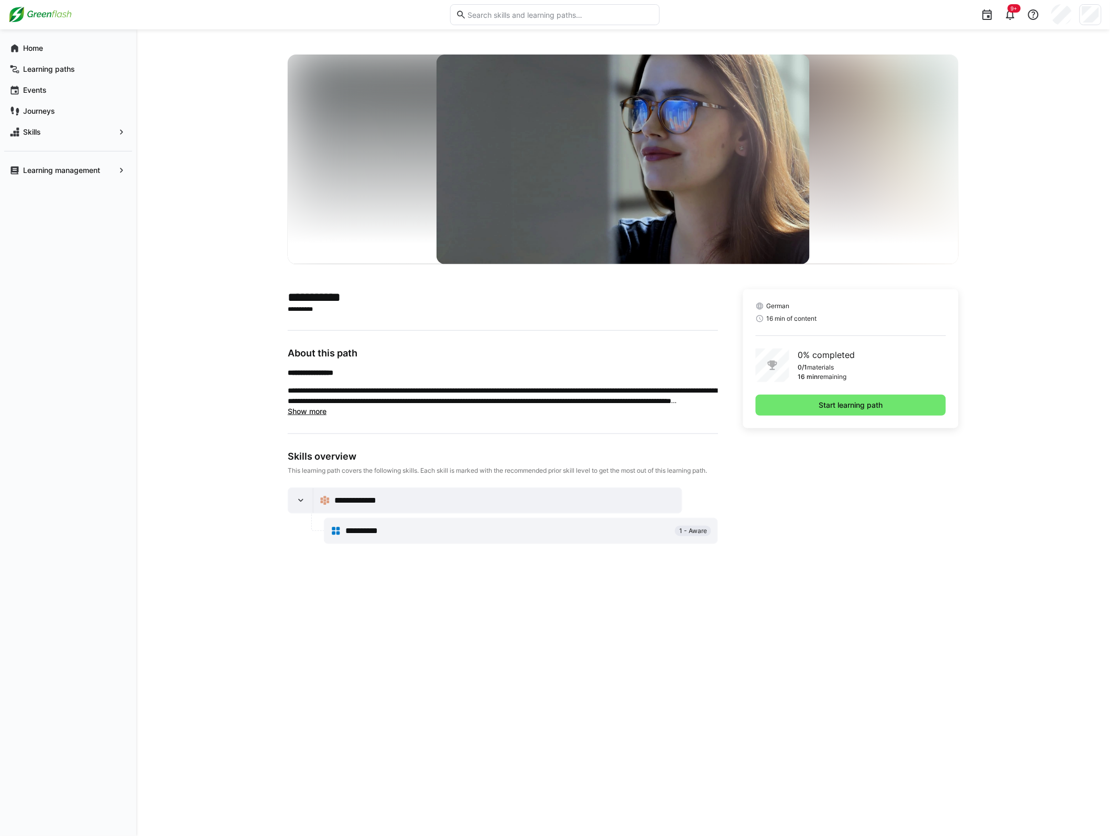
drag, startPoint x: 616, startPoint y: 653, endPoint x: 856, endPoint y: 576, distance: 251.6
click at [619, 653] on app-learning-path-details-component "**********" at bounding box center [623, 433] width 671 height 756
click at [861, 409] on span "Start learning path" at bounding box center [851, 405] width 67 height 10
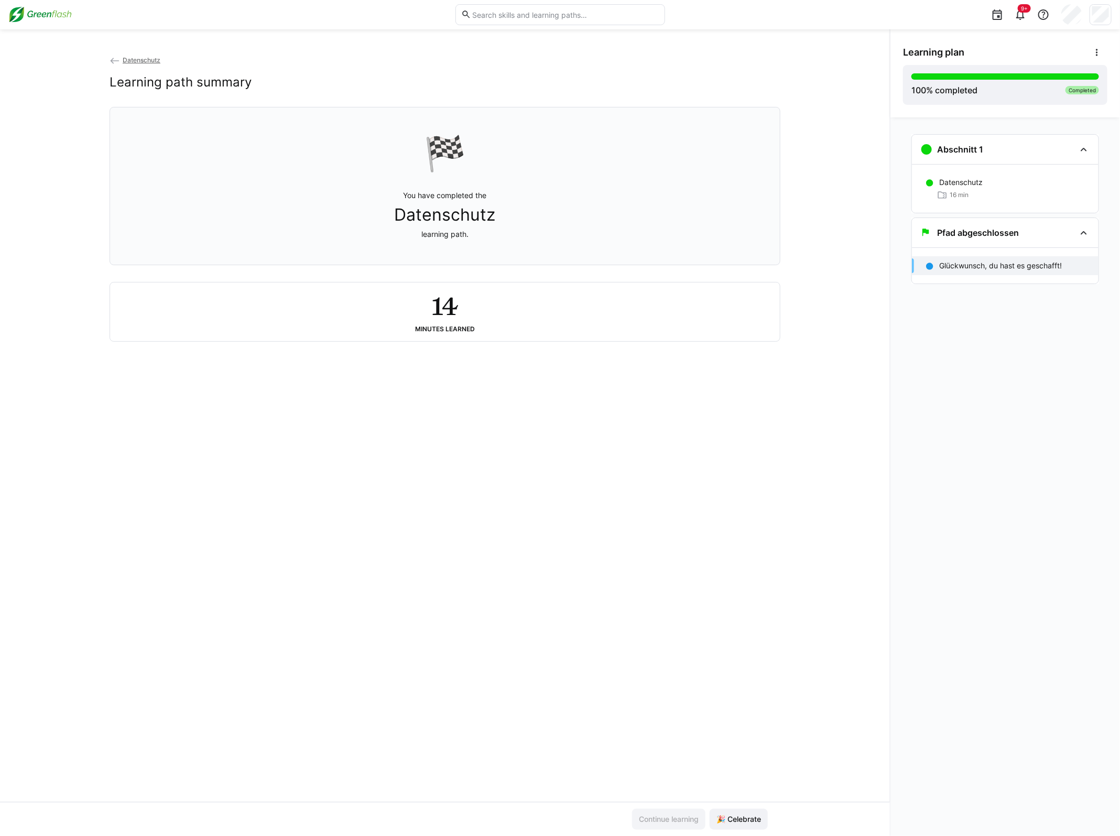
drag, startPoint x: 129, startPoint y: 58, endPoint x: 207, endPoint y: 137, distance: 111.2
click at [129, 56] on span "Datenschutz" at bounding box center [142, 60] width 38 height 8
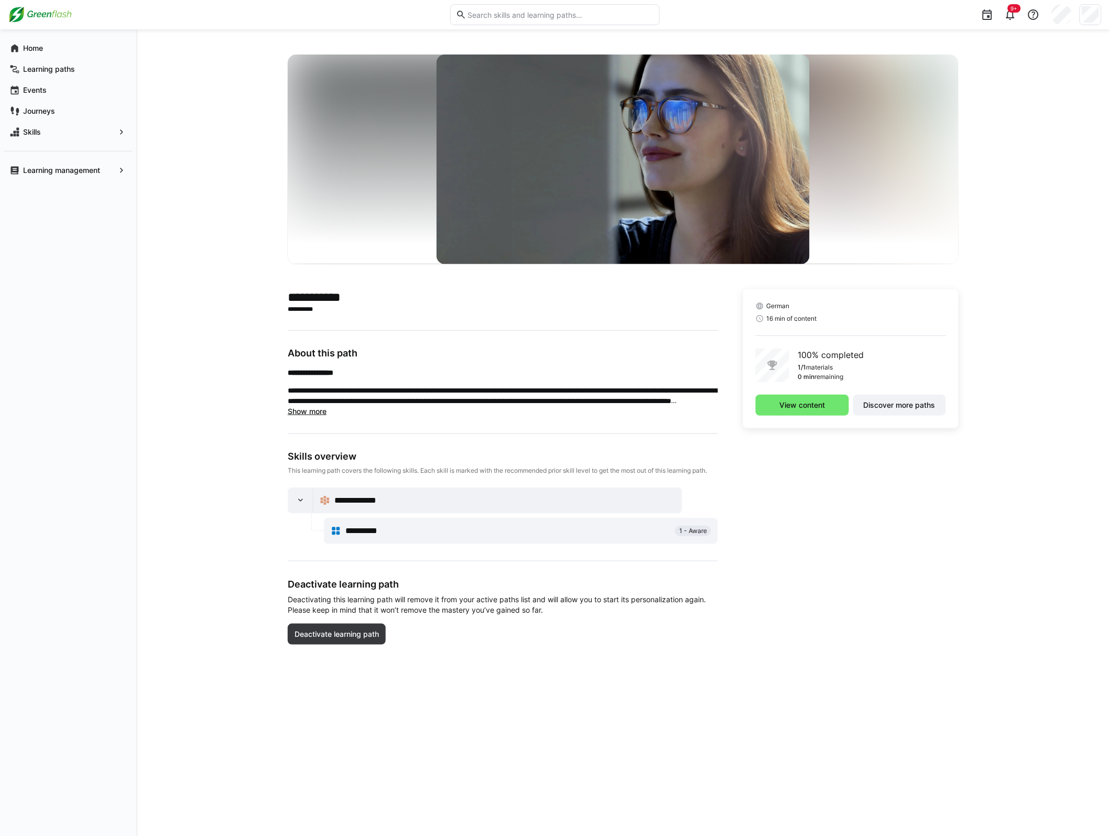
click at [884, 618] on div "German 16 min of content 100% completed 1/1 materials 0 min remaining View cont…" at bounding box center [850, 473] width 215 height 368
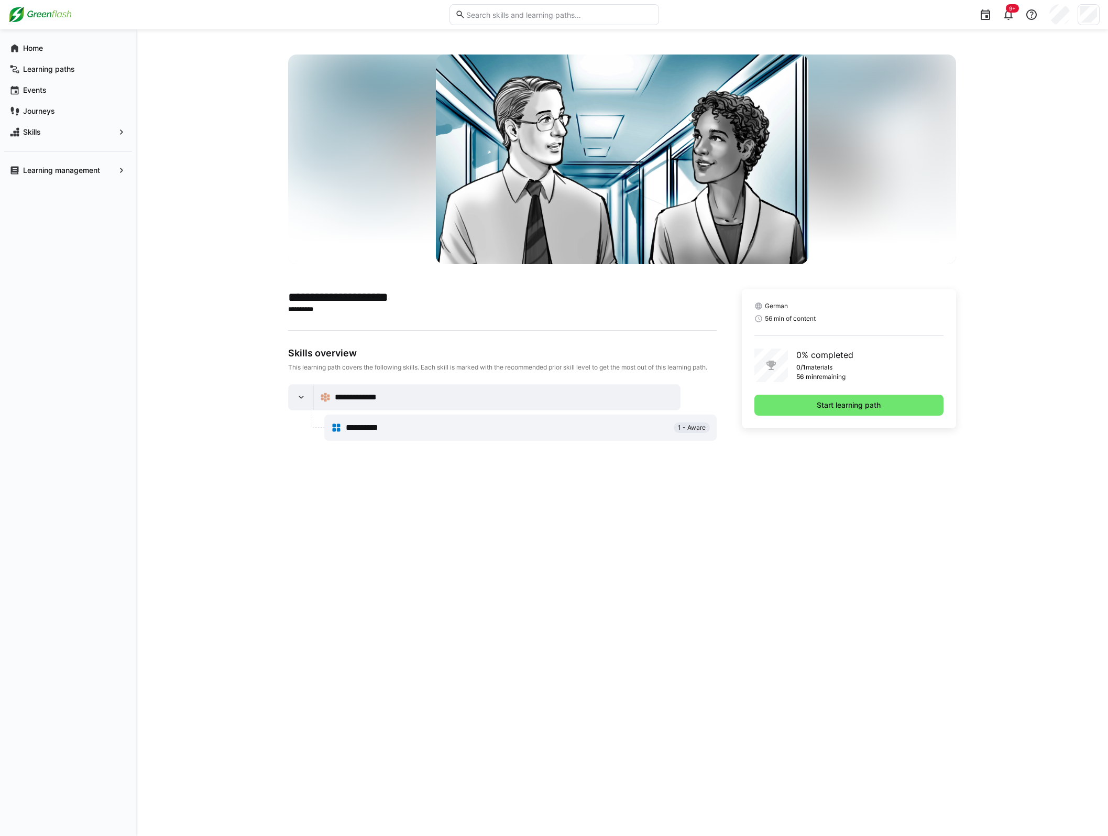
click at [1012, 263] on div "**********" at bounding box center [622, 432] width 972 height 806
drag, startPoint x: 438, startPoint y: 551, endPoint x: 650, endPoint y: 478, distance: 224.4
click at [440, 551] on app-learning-path-details-component "**********" at bounding box center [622, 433] width 671 height 756
click at [888, 402] on span "Start learning path" at bounding box center [849, 405] width 189 height 21
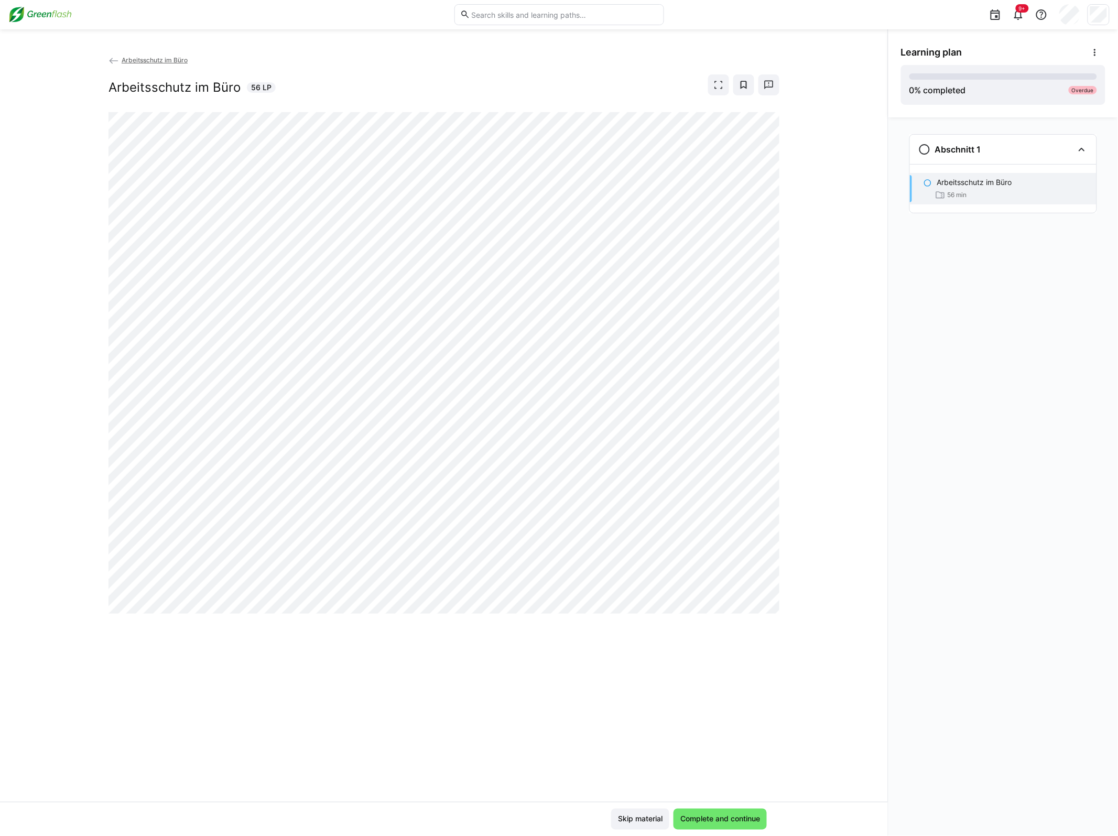
click at [567, 761] on div "Arbeitsschutz im Büro Arbeitsschutz im Büro 56 LP" at bounding box center [444, 428] width 888 height 747
click at [755, 826] on span "Complete and continue" at bounding box center [719, 819] width 93 height 21
click at [748, 821] on span "Complete and continue" at bounding box center [720, 819] width 83 height 10
click at [734, 814] on span "Complete and continue" at bounding box center [720, 819] width 83 height 10
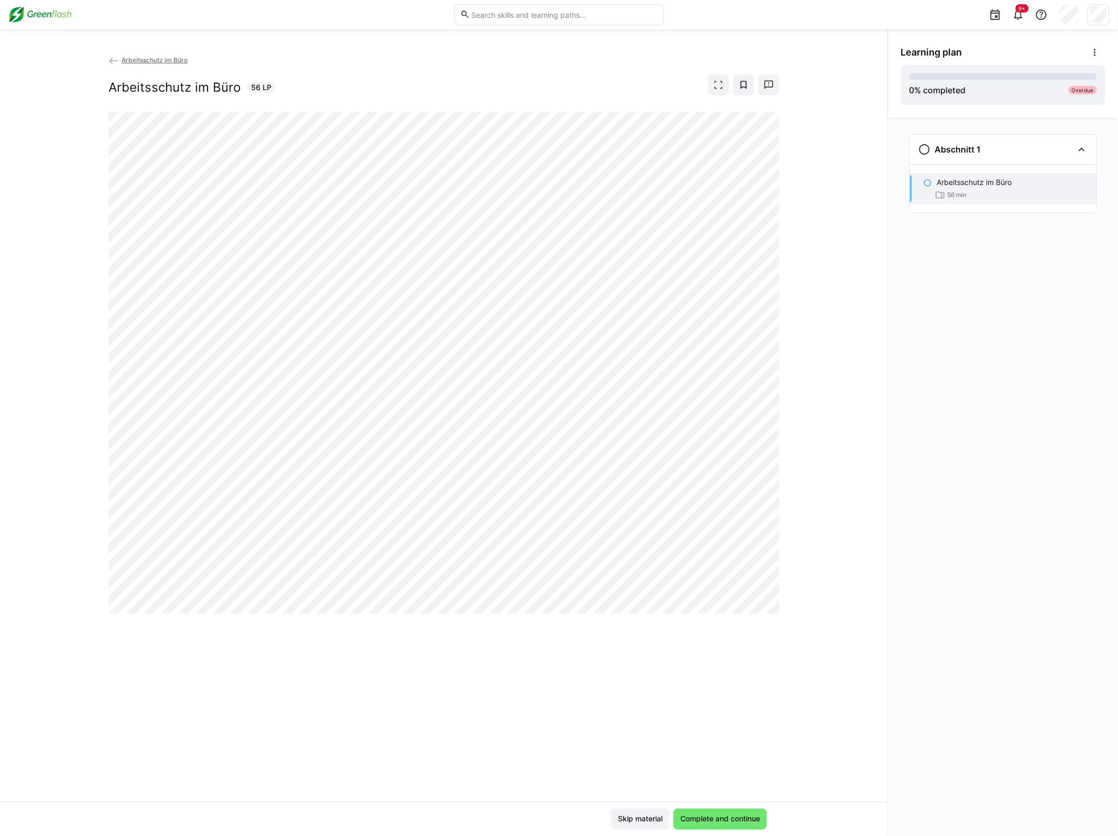
click at [882, 444] on div "Arbeitsschutz im Büro Arbeitsschutz im Büro 56 LP" at bounding box center [444, 428] width 888 height 747
click at [238, 622] on div "Arbeitsschutz im Büro Arbeitsschutz im Büro 56 LP" at bounding box center [444, 428] width 888 height 747
drag, startPoint x: 424, startPoint y: 725, endPoint x: 430, endPoint y: 718, distance: 8.2
click at [428, 724] on div "Arbeitsschutz im Büro Arbeitsschutz im Büro 56 LP" at bounding box center [444, 428] width 888 height 747
click at [811, 323] on div "Arbeitsschutz im Büro Arbeitsschutz im Büro 56 LP" at bounding box center [444, 428] width 888 height 747
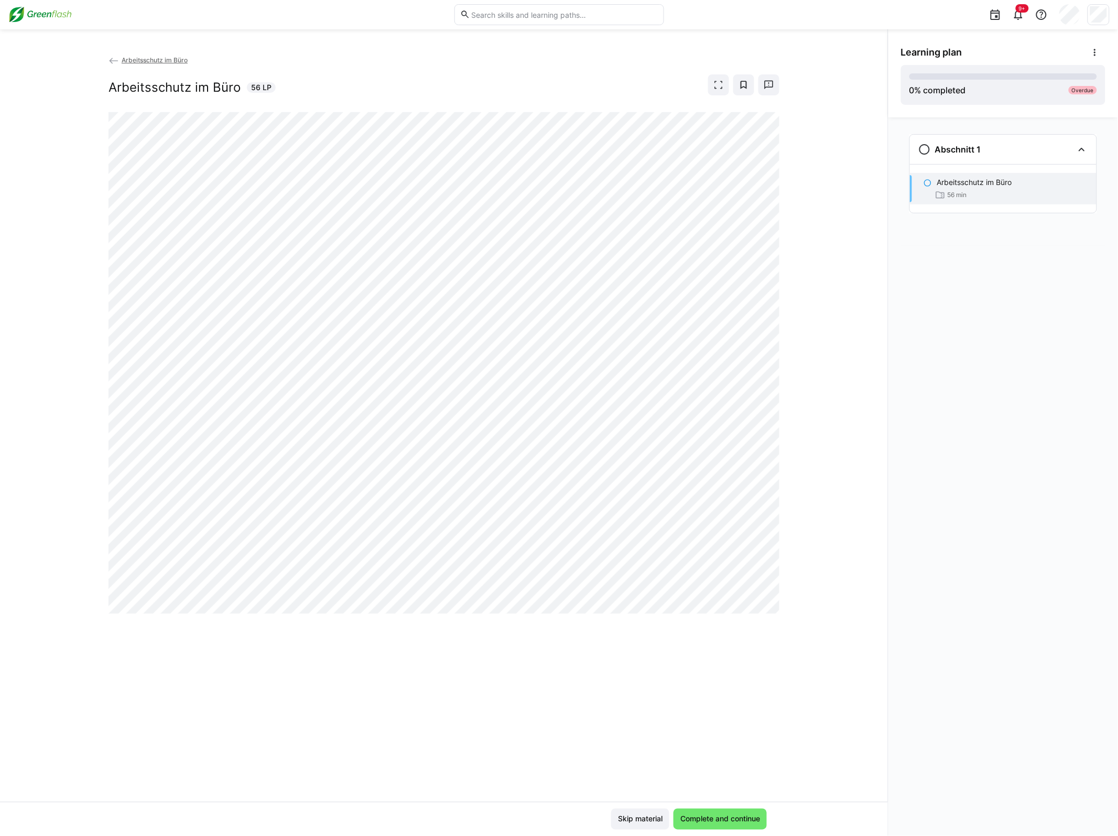
click at [952, 402] on div "Abschnitt 1 Arbeitsschutz im Büro 56 min" at bounding box center [1003, 476] width 230 height 718
click at [1044, 368] on div "Abschnitt 1 Arbeitsschutz im Büro 56 min" at bounding box center [1003, 476] width 230 height 718
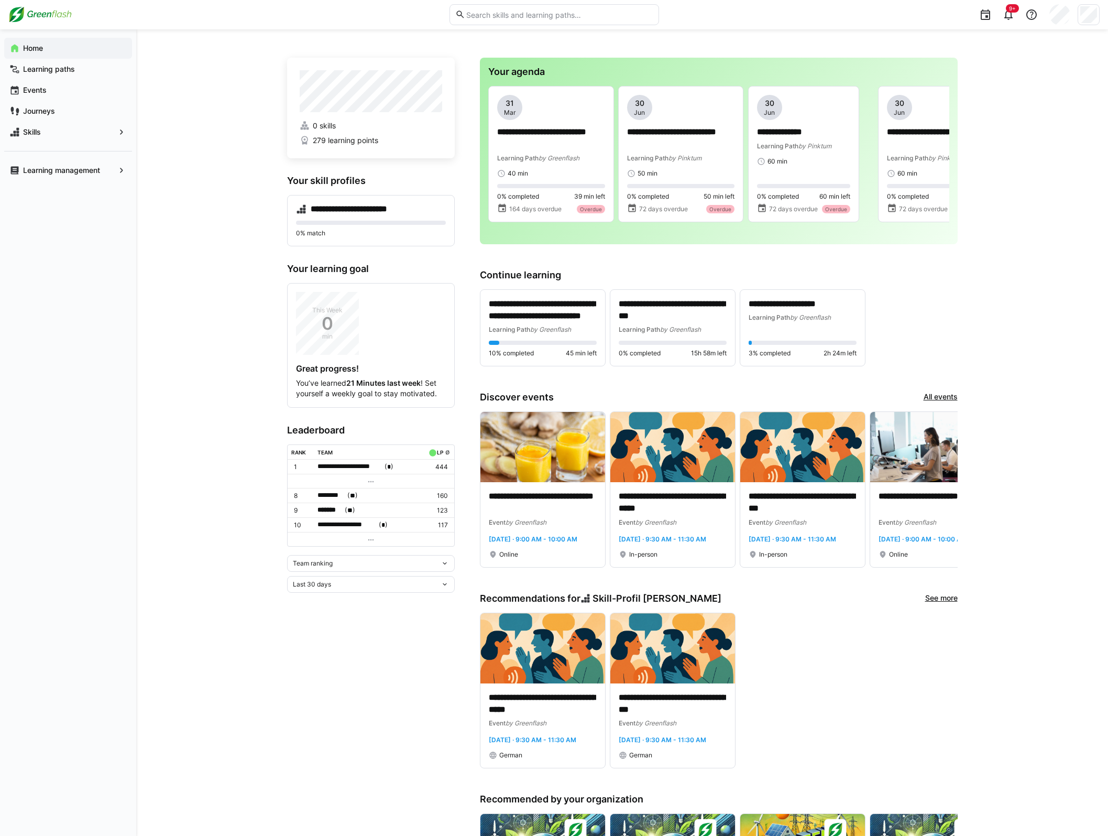
scroll to position [0, 770]
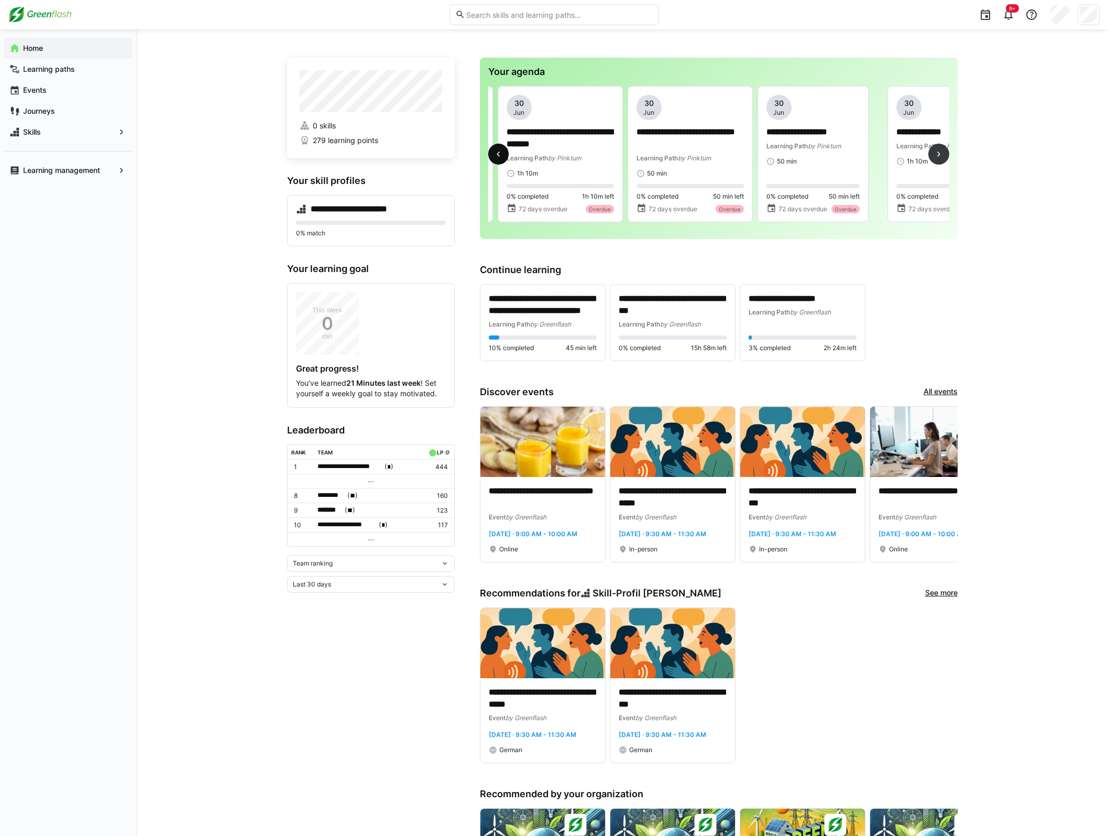
click at [501, 157] on eds-icon at bounding box center [498, 154] width 10 height 10
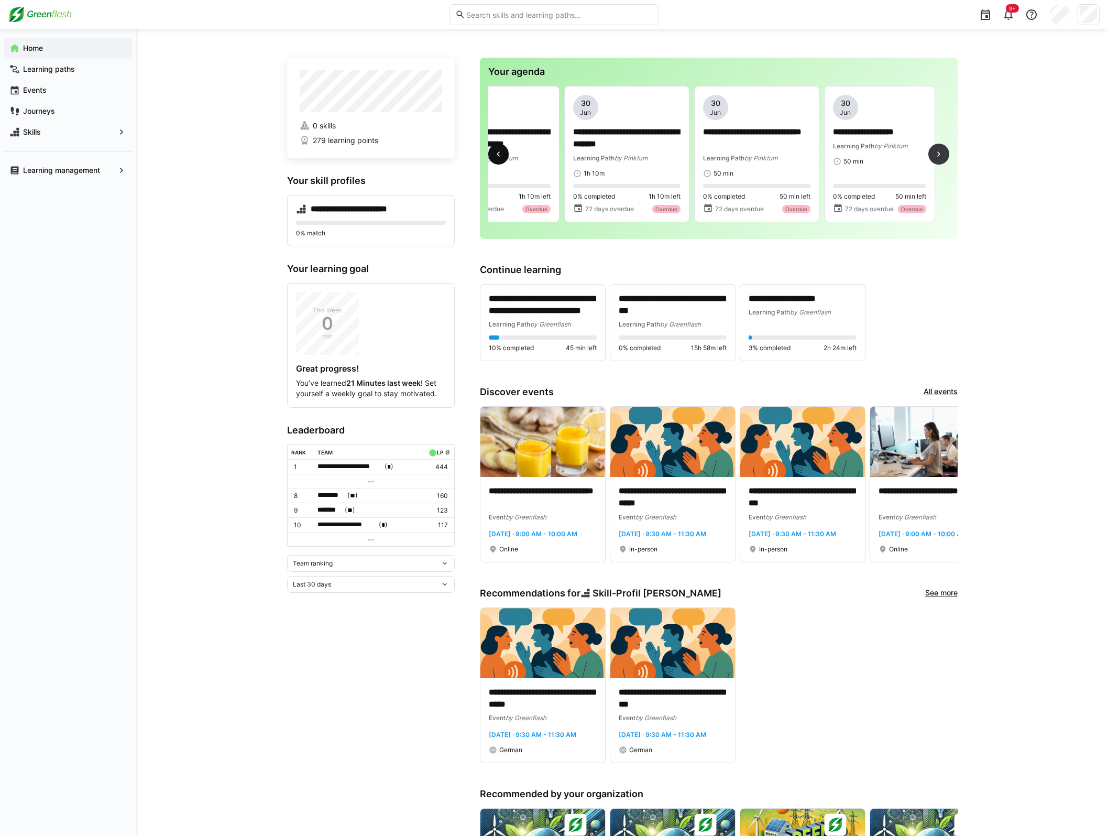
click at [501, 157] on eds-icon at bounding box center [498, 154] width 10 height 10
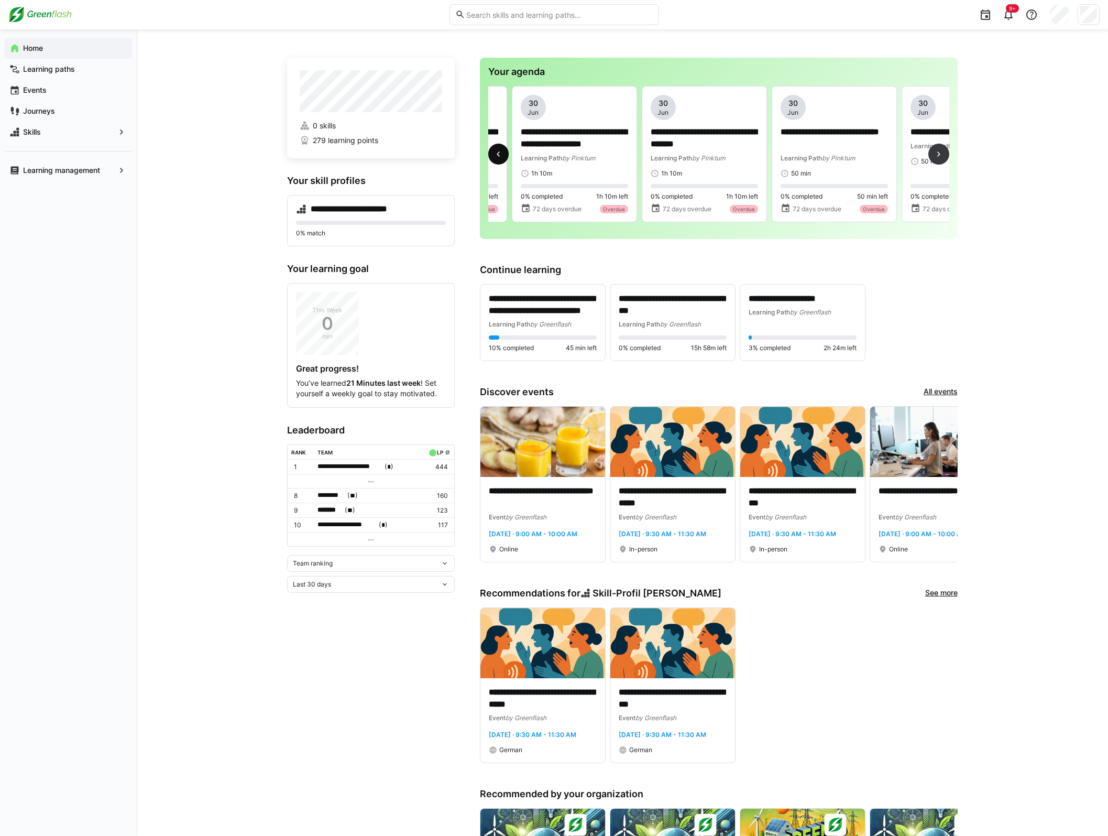
click at [501, 157] on eds-icon at bounding box center [498, 154] width 10 height 10
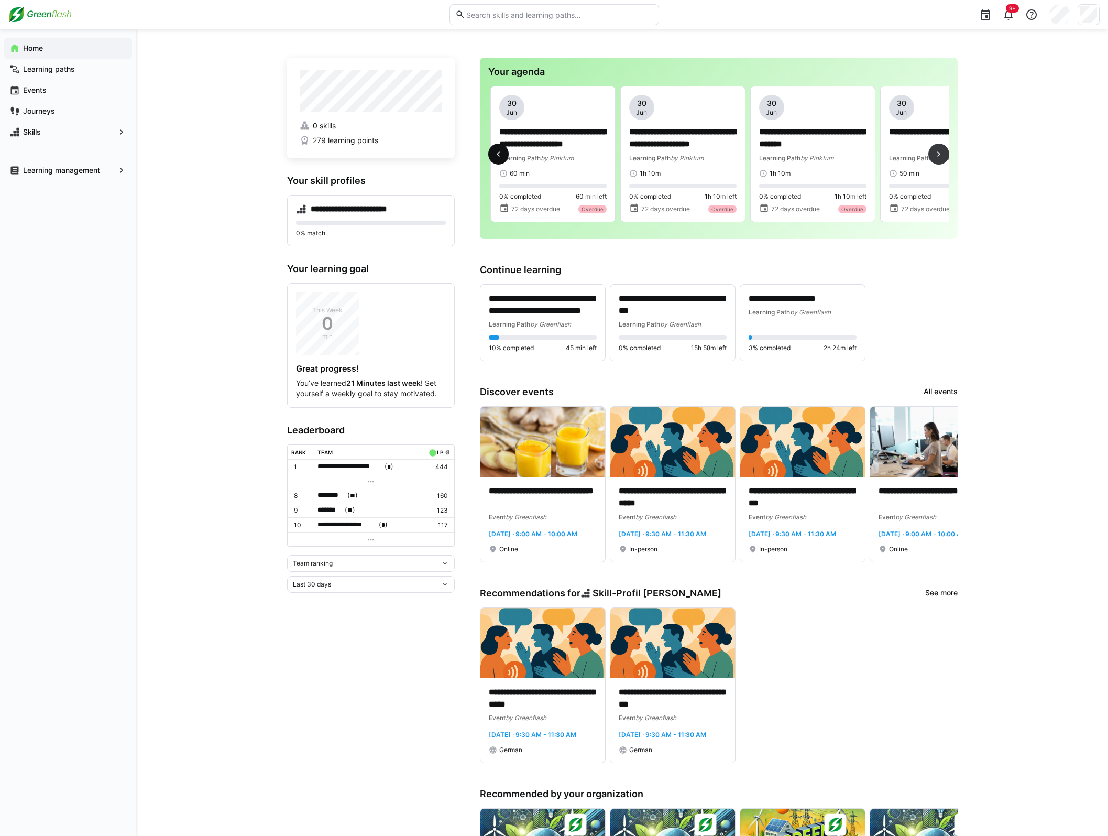
click at [501, 157] on eds-icon at bounding box center [498, 154] width 10 height 10
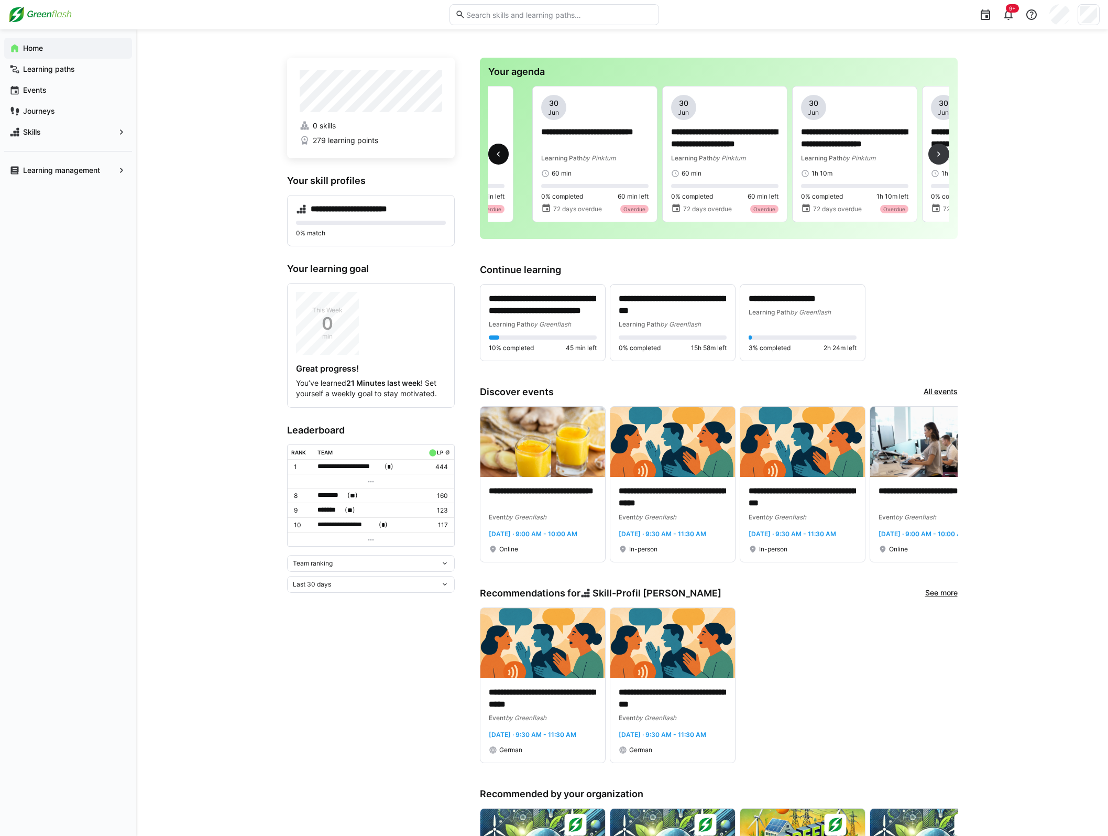
click at [501, 157] on eds-icon at bounding box center [498, 154] width 10 height 10
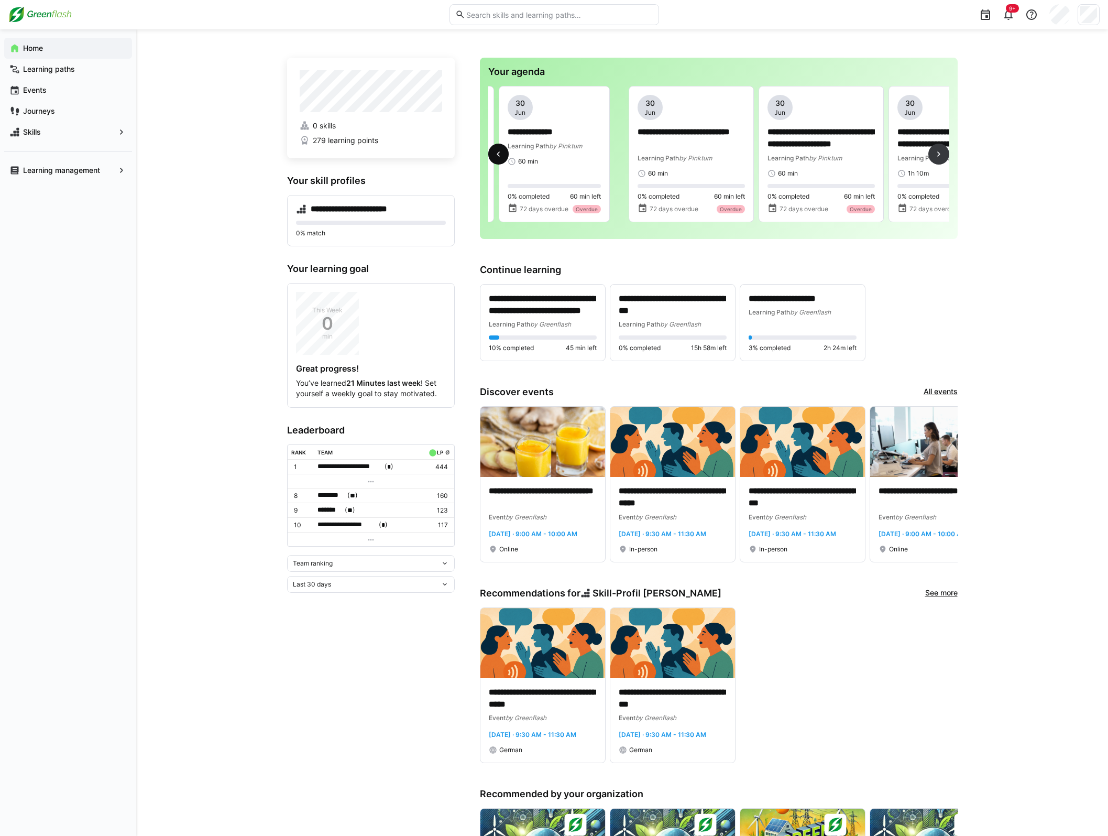
click at [501, 157] on eds-icon at bounding box center [498, 154] width 10 height 10
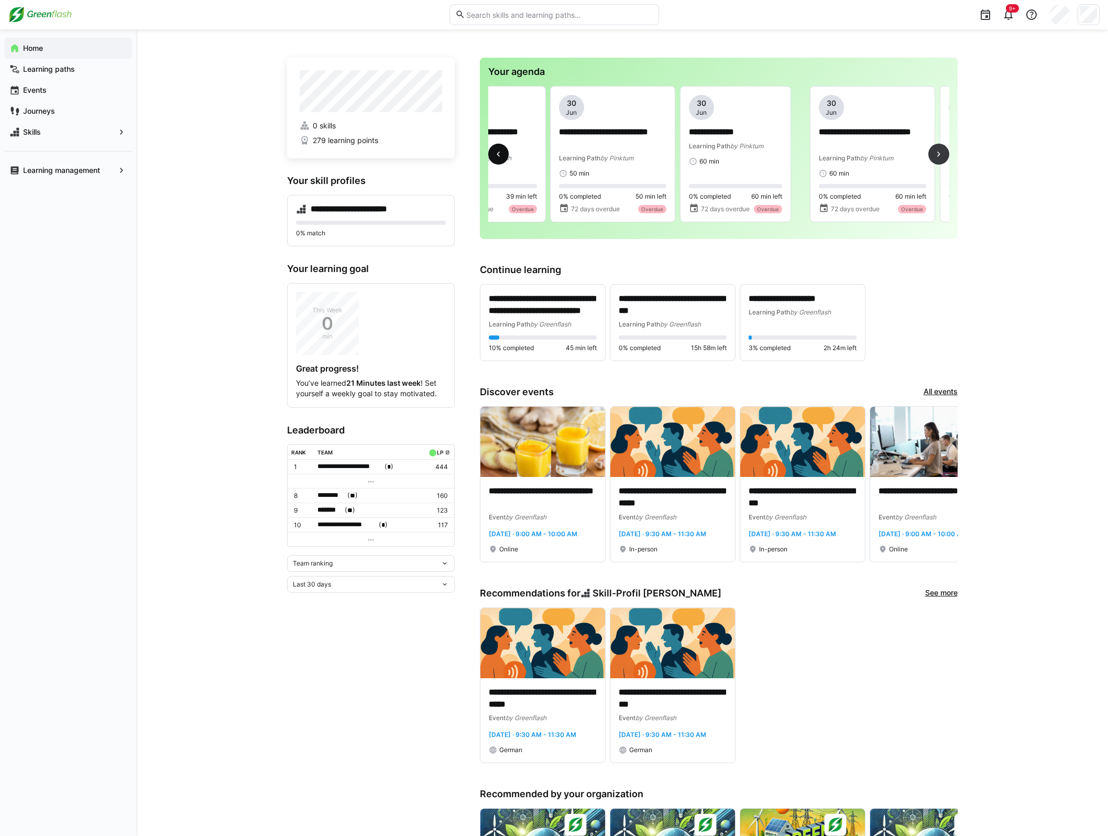
scroll to position [0, 0]
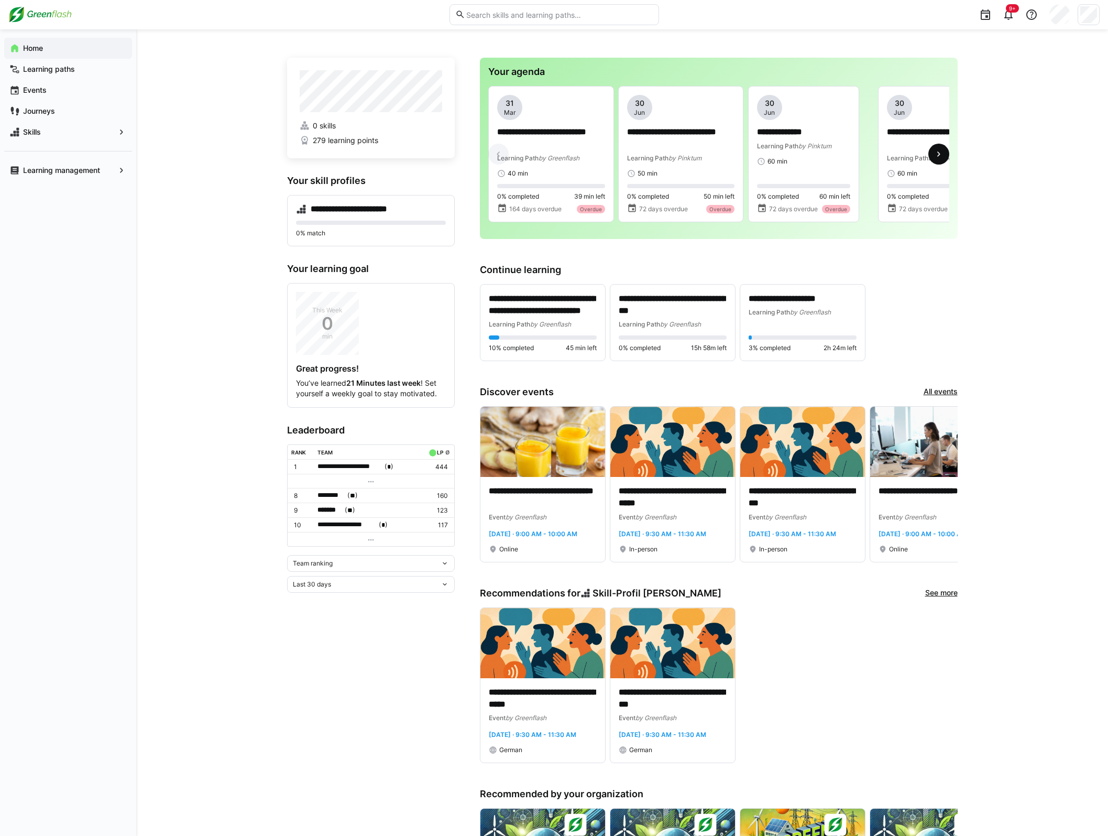
click at [934, 153] on eds-icon at bounding box center [939, 154] width 10 height 10
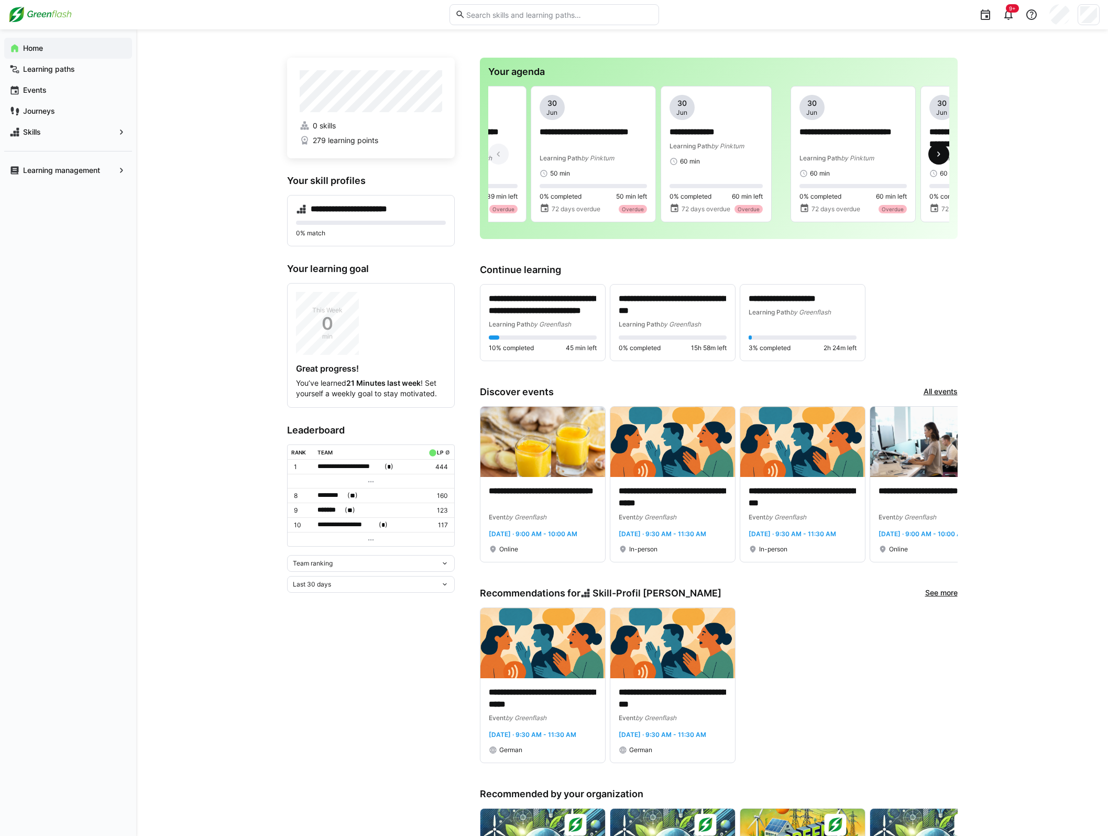
click at [934, 153] on eds-icon at bounding box center [939, 154] width 10 height 10
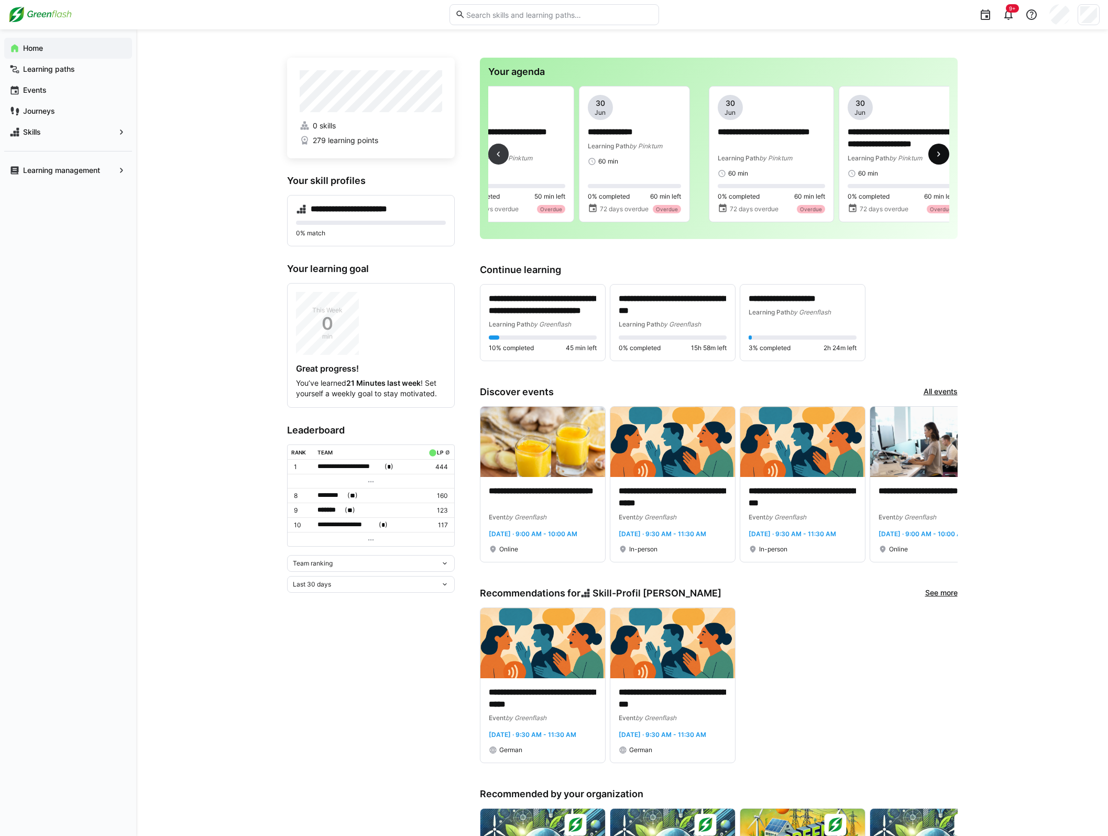
click at [934, 153] on eds-icon at bounding box center [939, 154] width 10 height 10
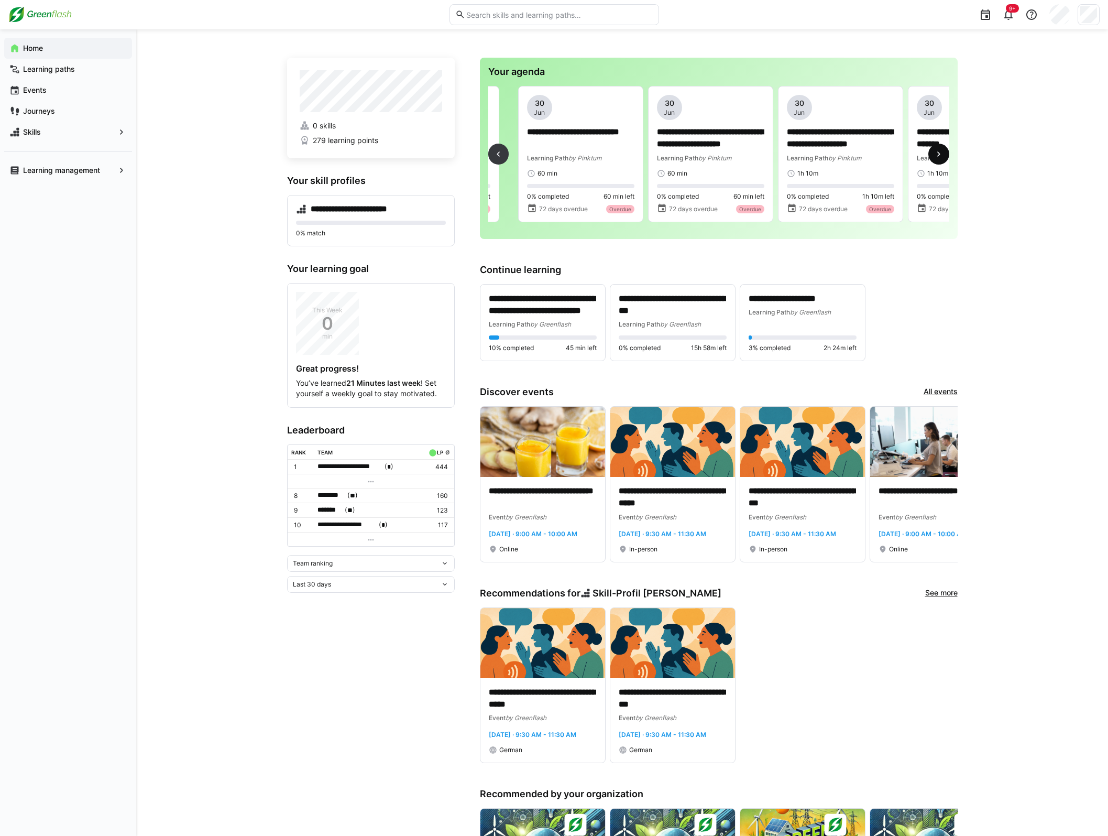
click at [934, 153] on eds-icon at bounding box center [939, 154] width 10 height 10
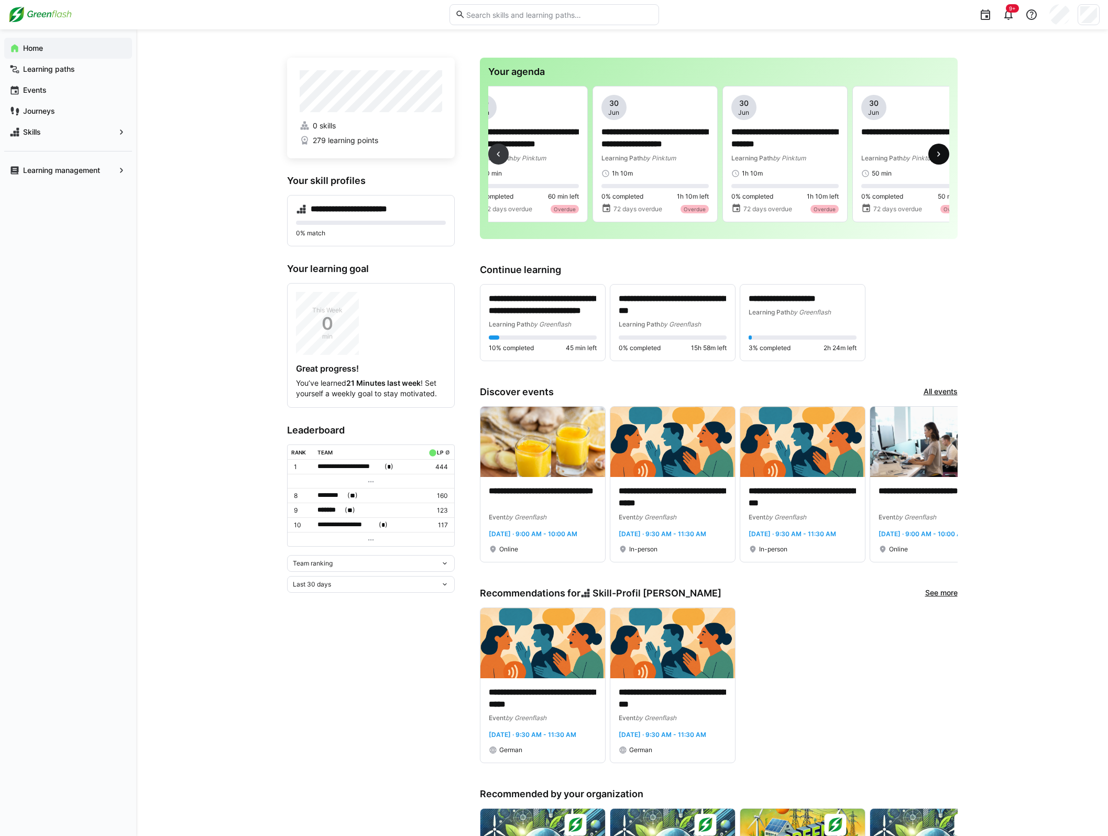
click at [934, 153] on eds-icon at bounding box center [939, 154] width 10 height 10
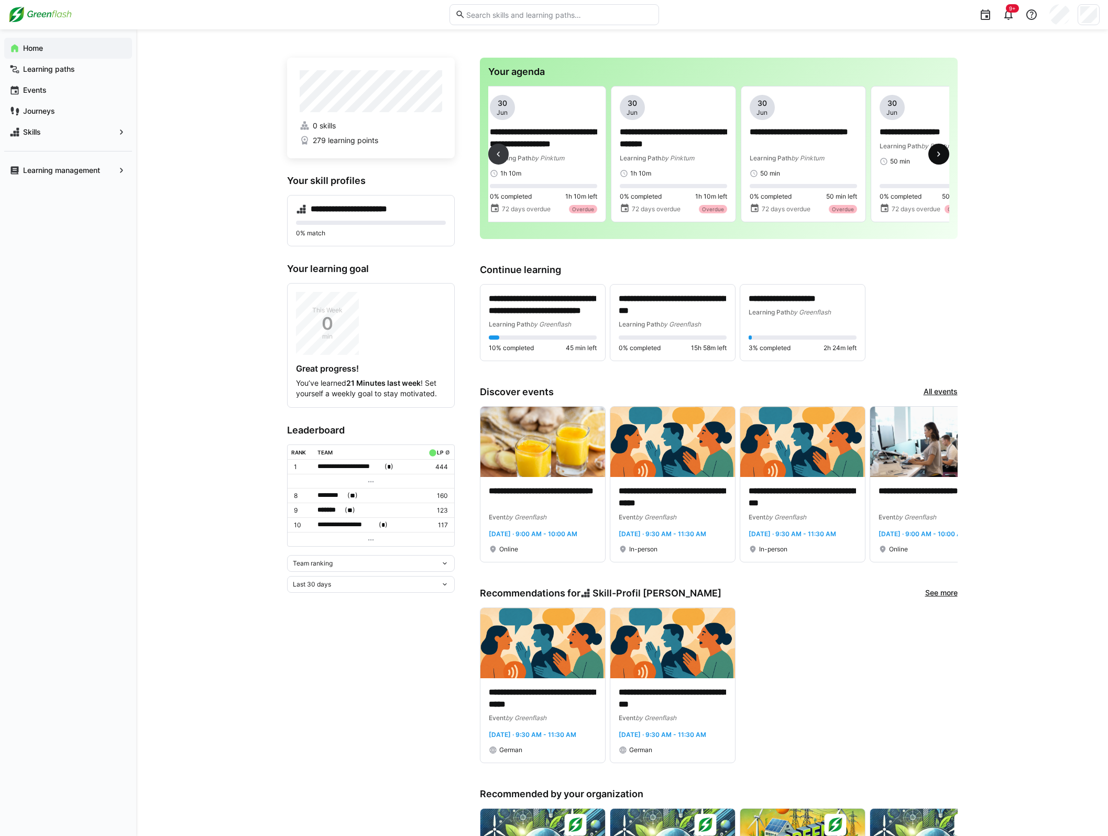
click at [934, 153] on eds-icon at bounding box center [939, 154] width 10 height 10
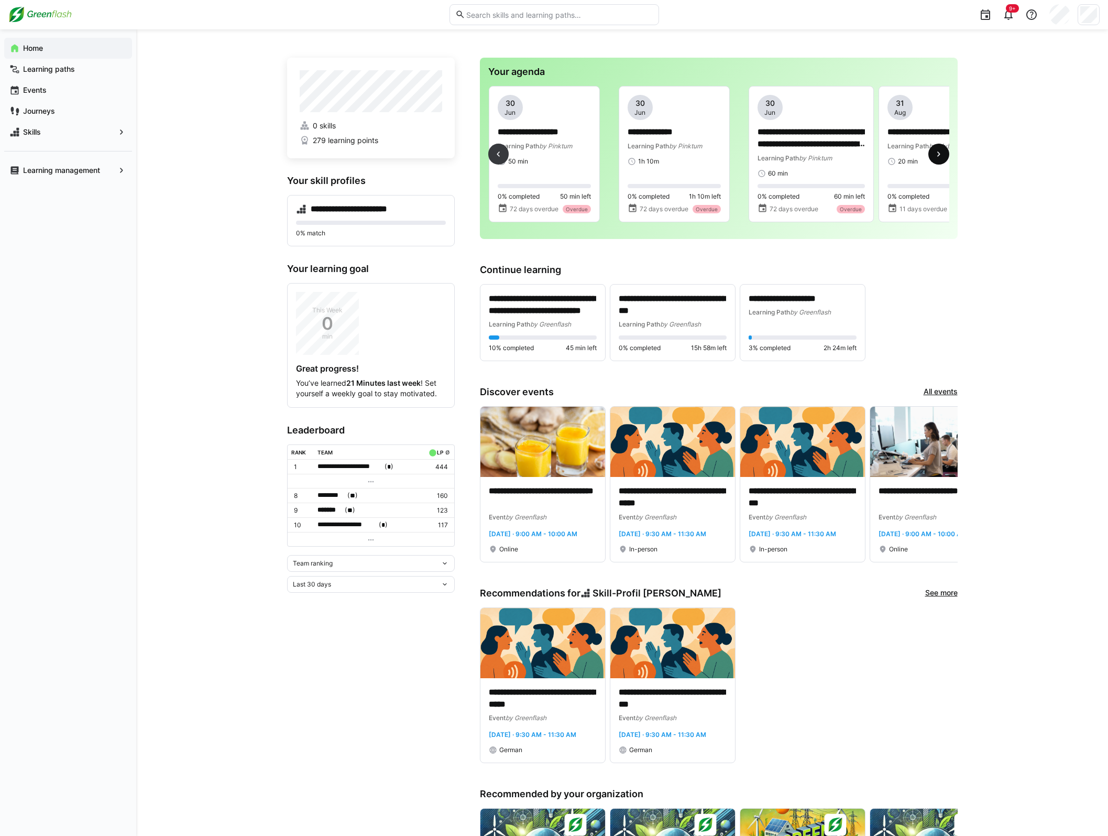
click at [934, 153] on eds-icon at bounding box center [939, 154] width 10 height 10
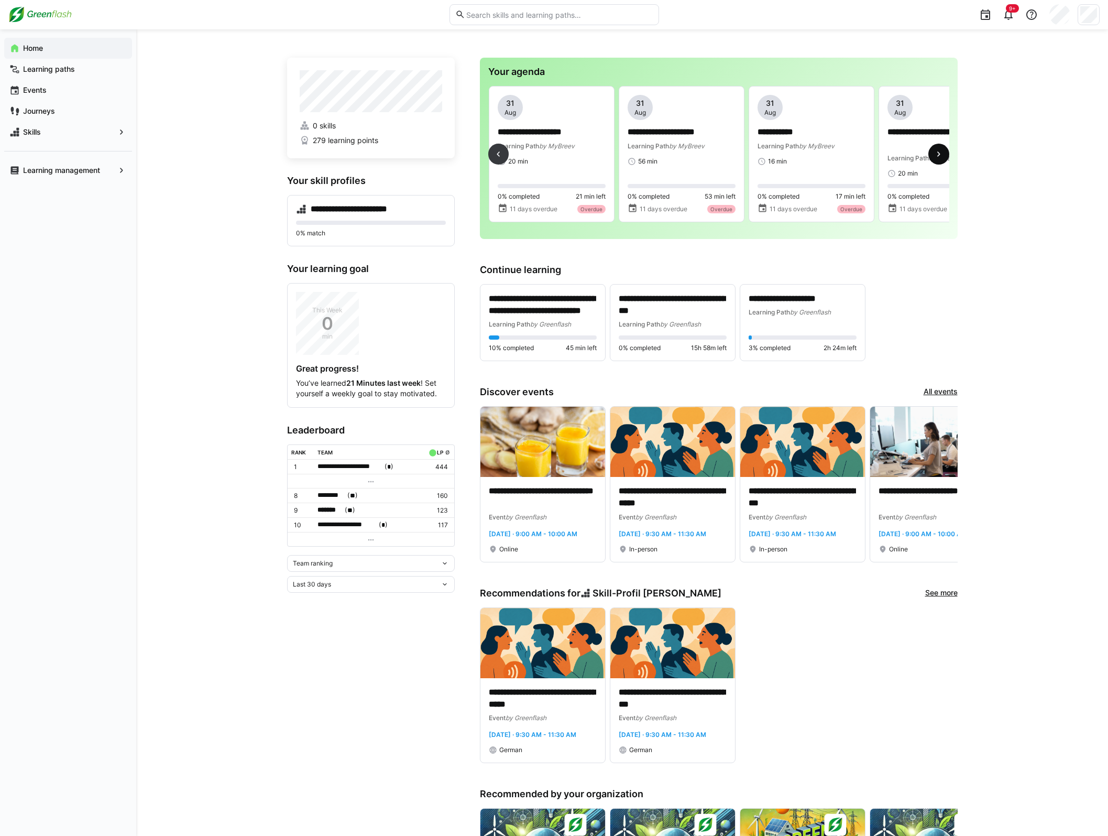
click at [934, 153] on eds-icon at bounding box center [939, 154] width 10 height 10
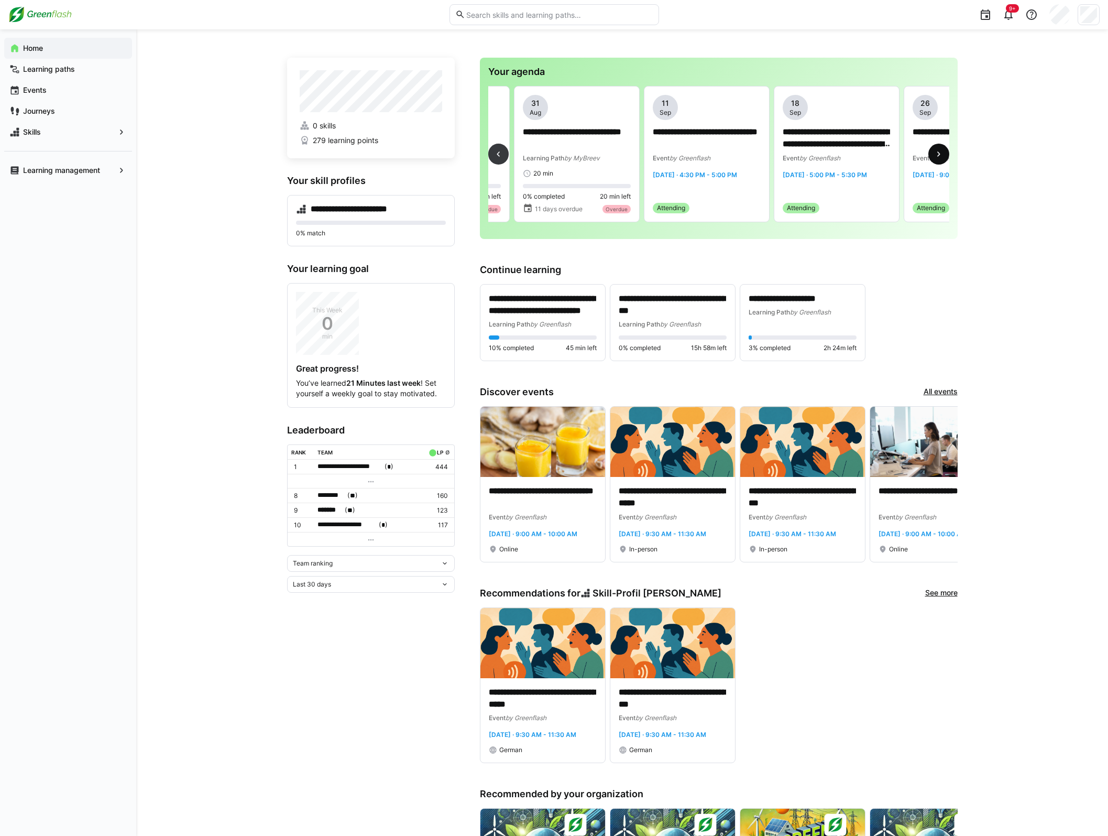
scroll to position [0, 1819]
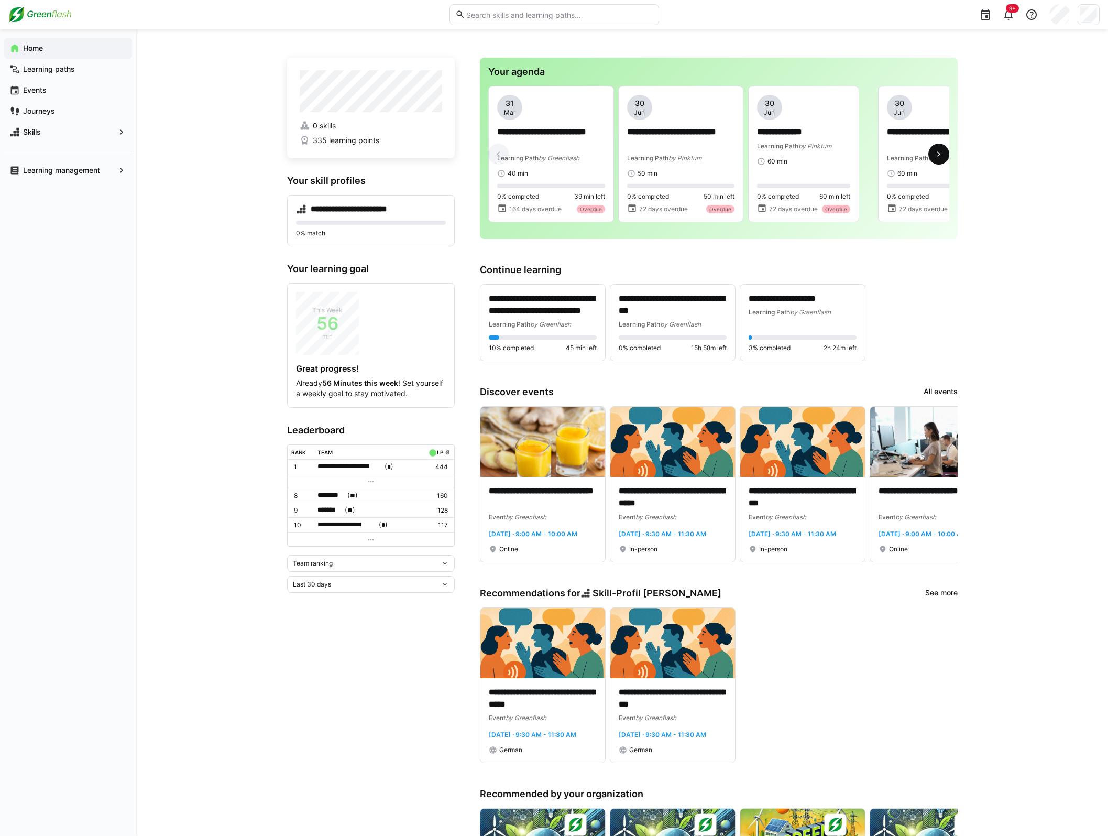
click at [934, 159] on eds-icon at bounding box center [939, 154] width 10 height 10
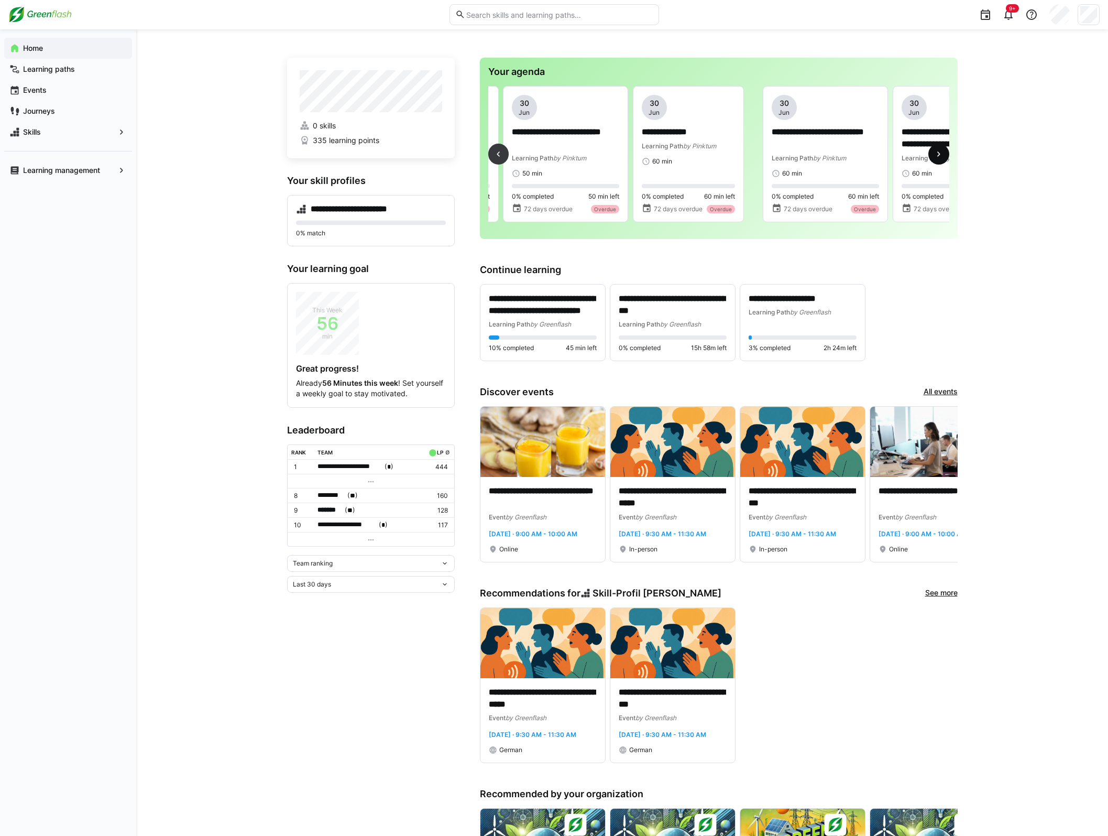
click at [934, 159] on eds-icon at bounding box center [939, 154] width 10 height 10
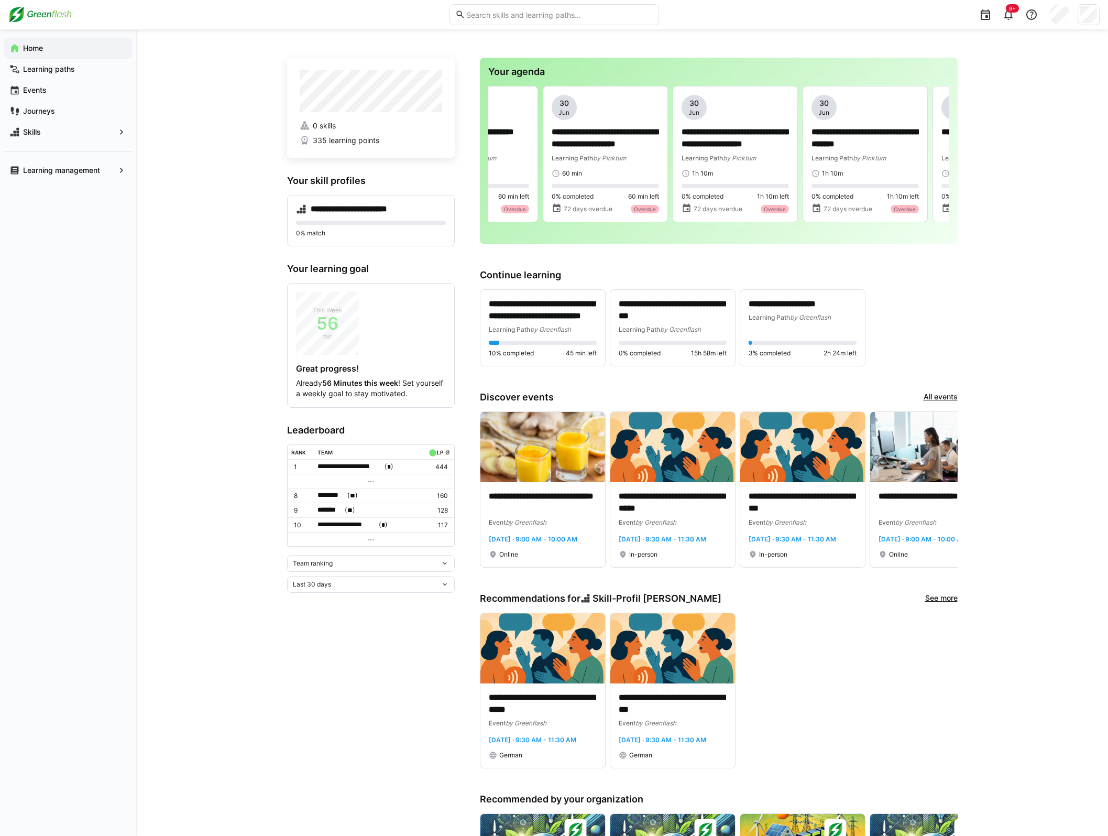
scroll to position [0, 520]
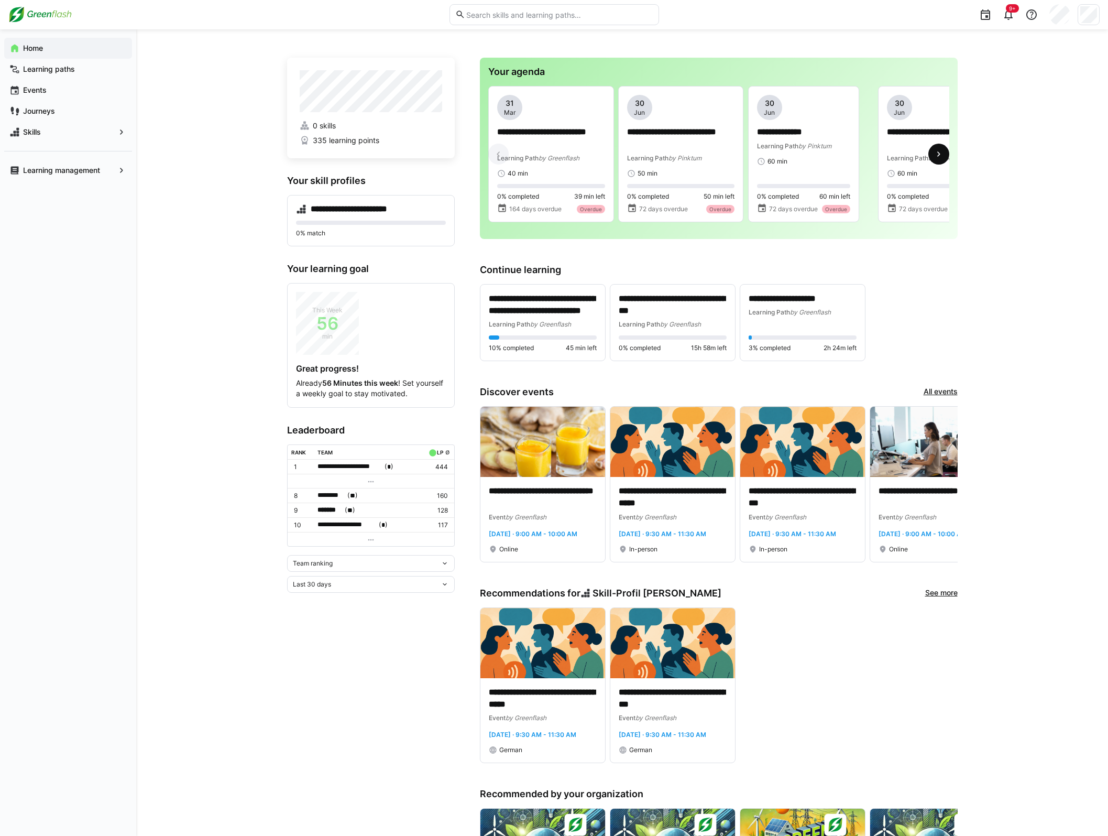
click at [934, 153] on eds-icon at bounding box center [939, 154] width 10 height 10
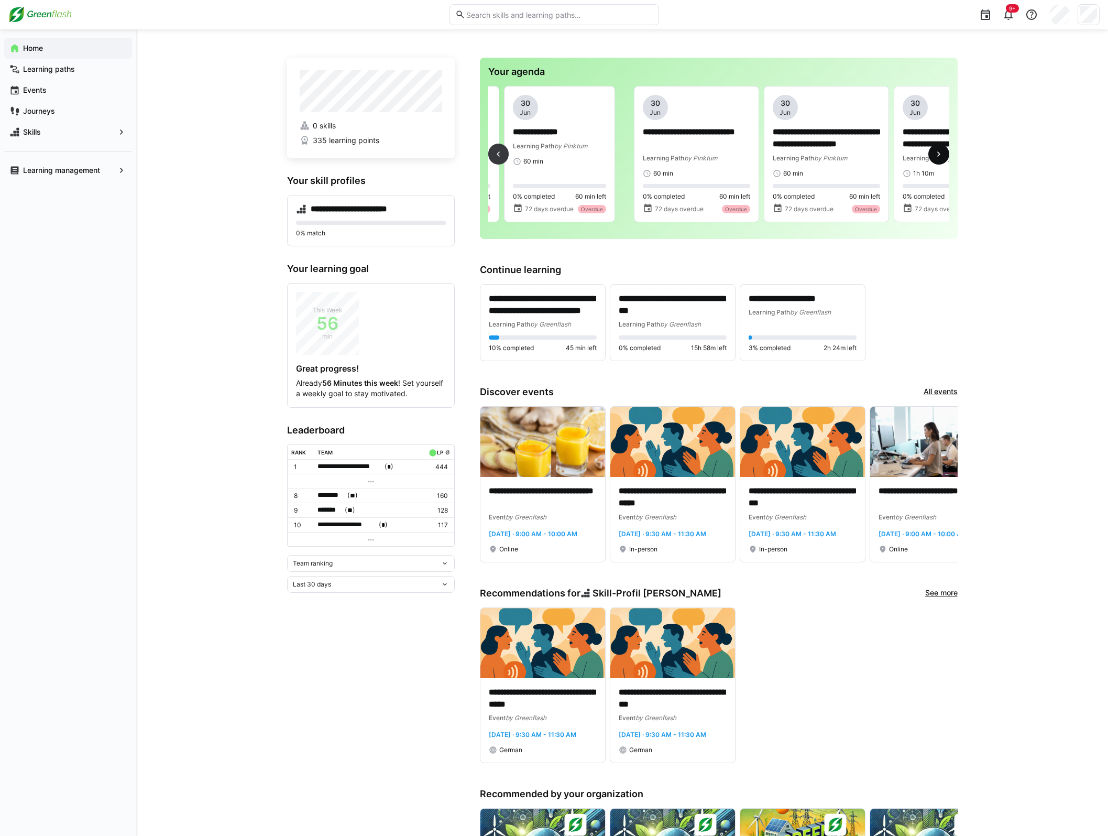
scroll to position [0, 389]
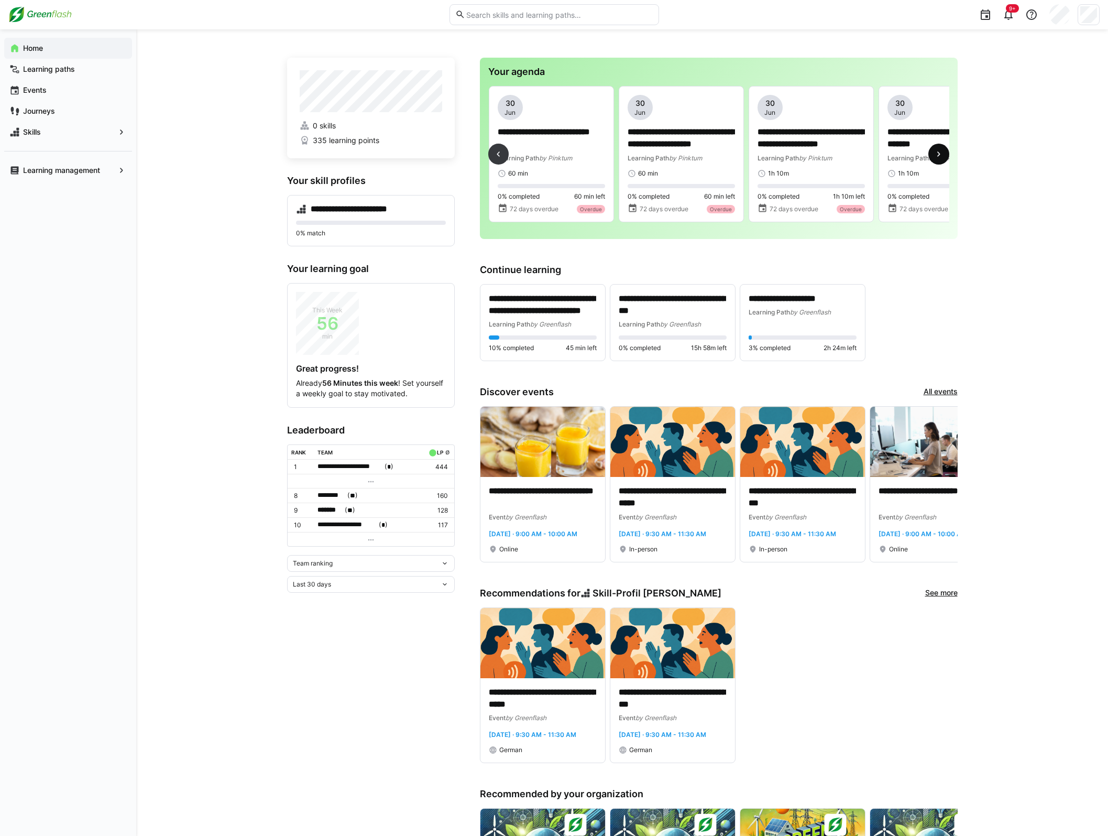
click at [943, 154] on eds-icon at bounding box center [939, 154] width 10 height 10
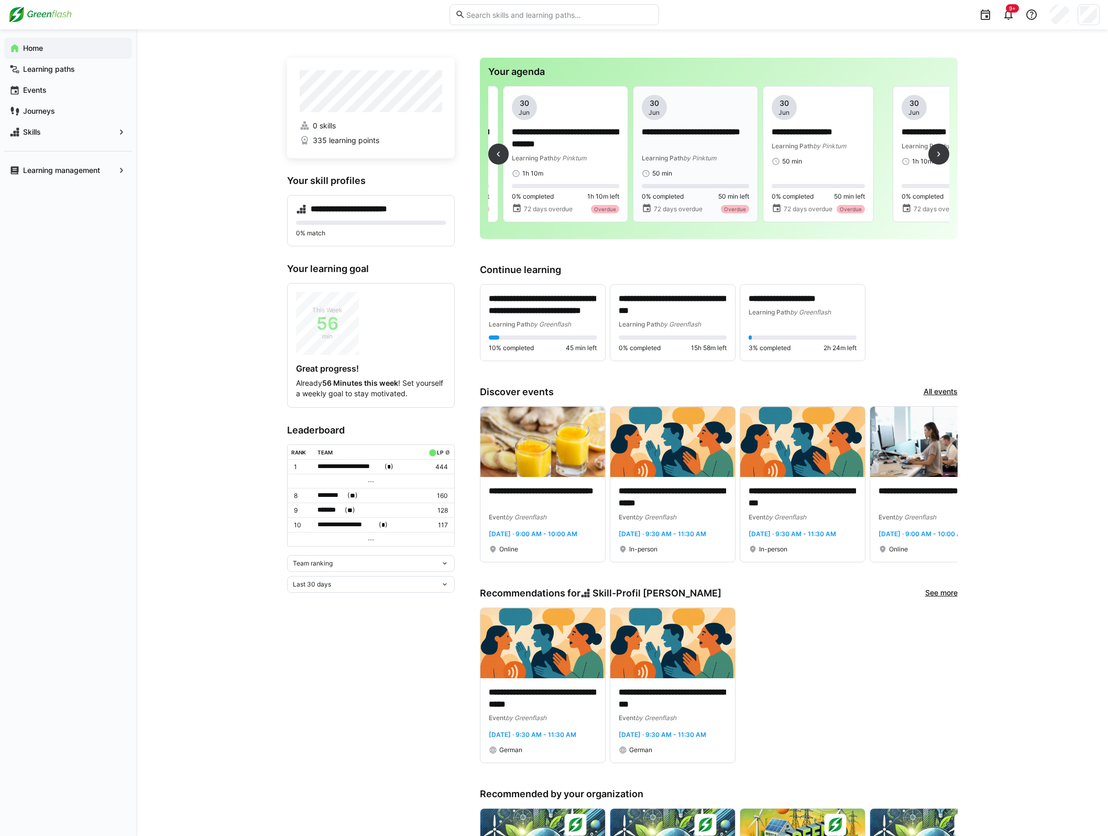
scroll to position [0, 779]
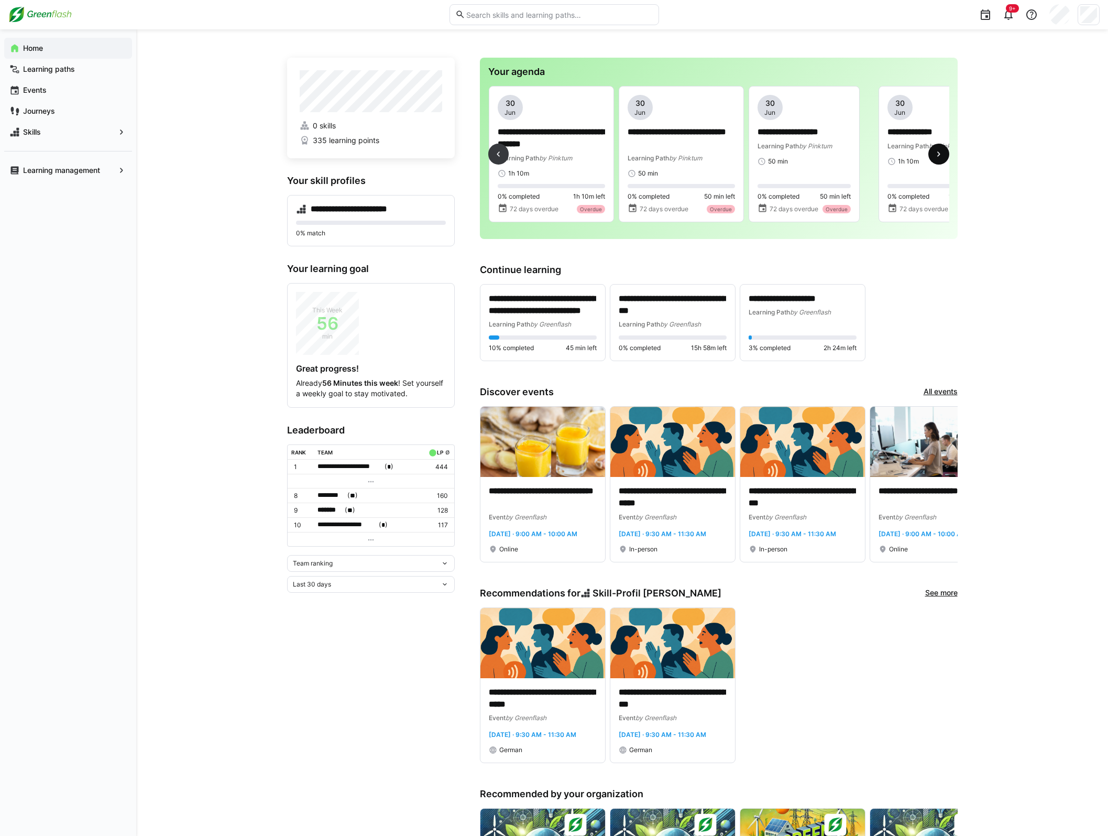
click at [942, 156] on eds-icon at bounding box center [939, 154] width 10 height 10
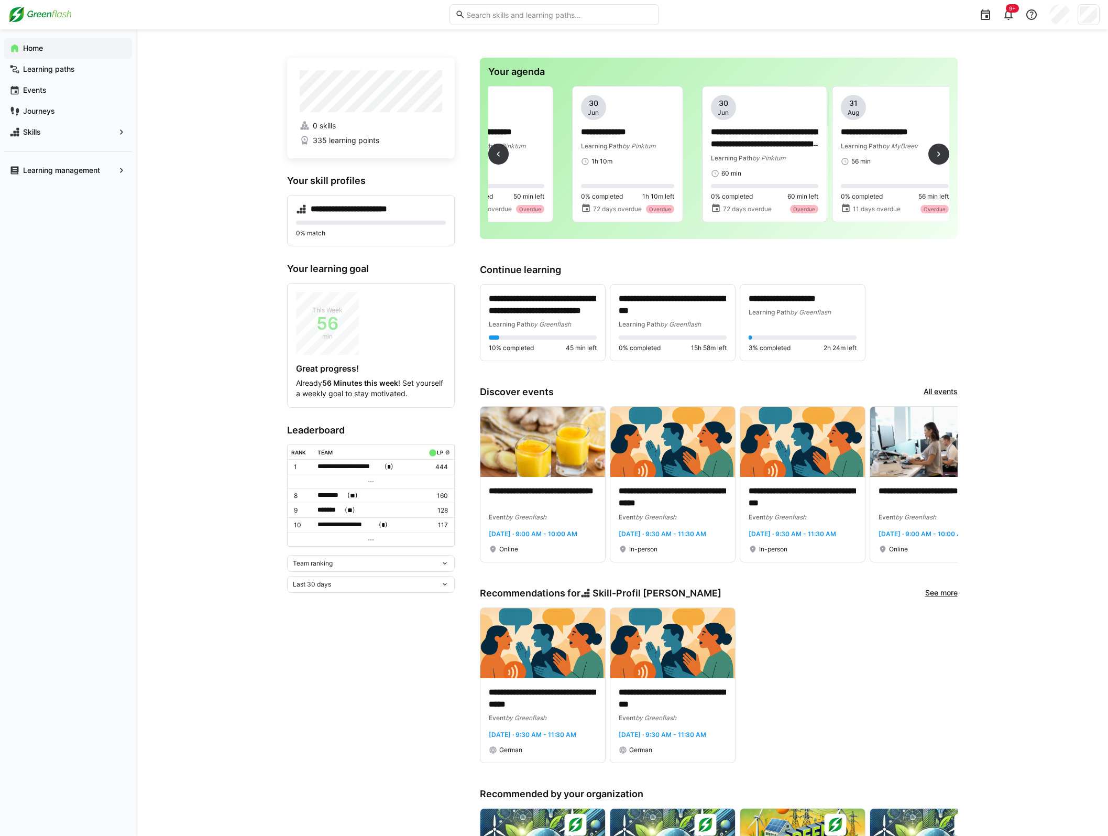
scroll to position [0, 1146]
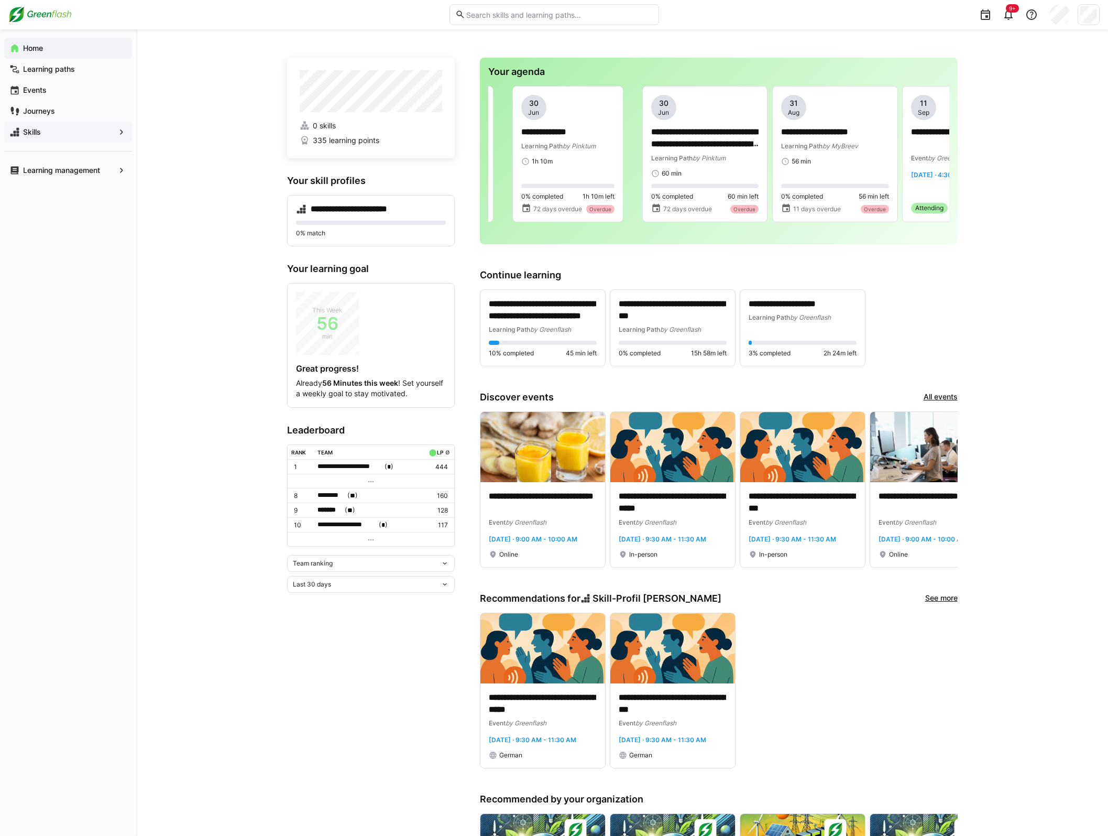
click at [81, 140] on div "Skills" at bounding box center [68, 132] width 128 height 21
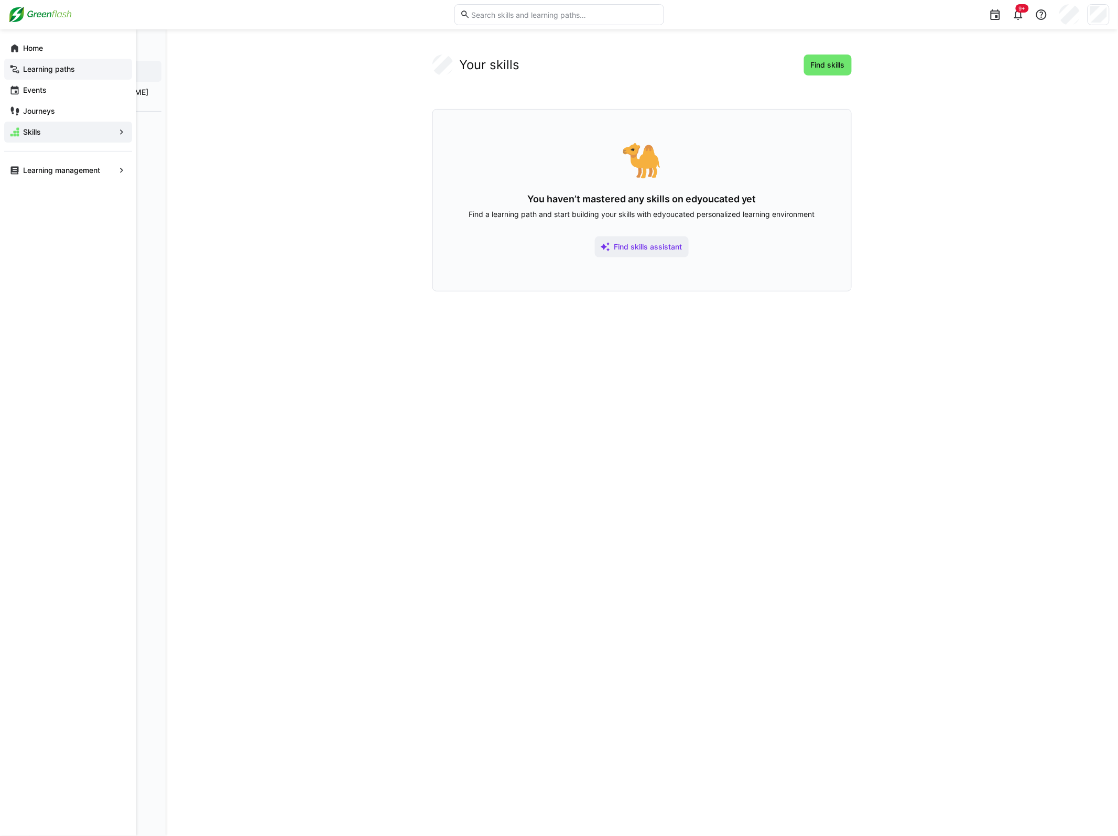
click at [0, 0] on app-navigation-label "Learning paths" at bounding box center [0, 0] width 0 height 0
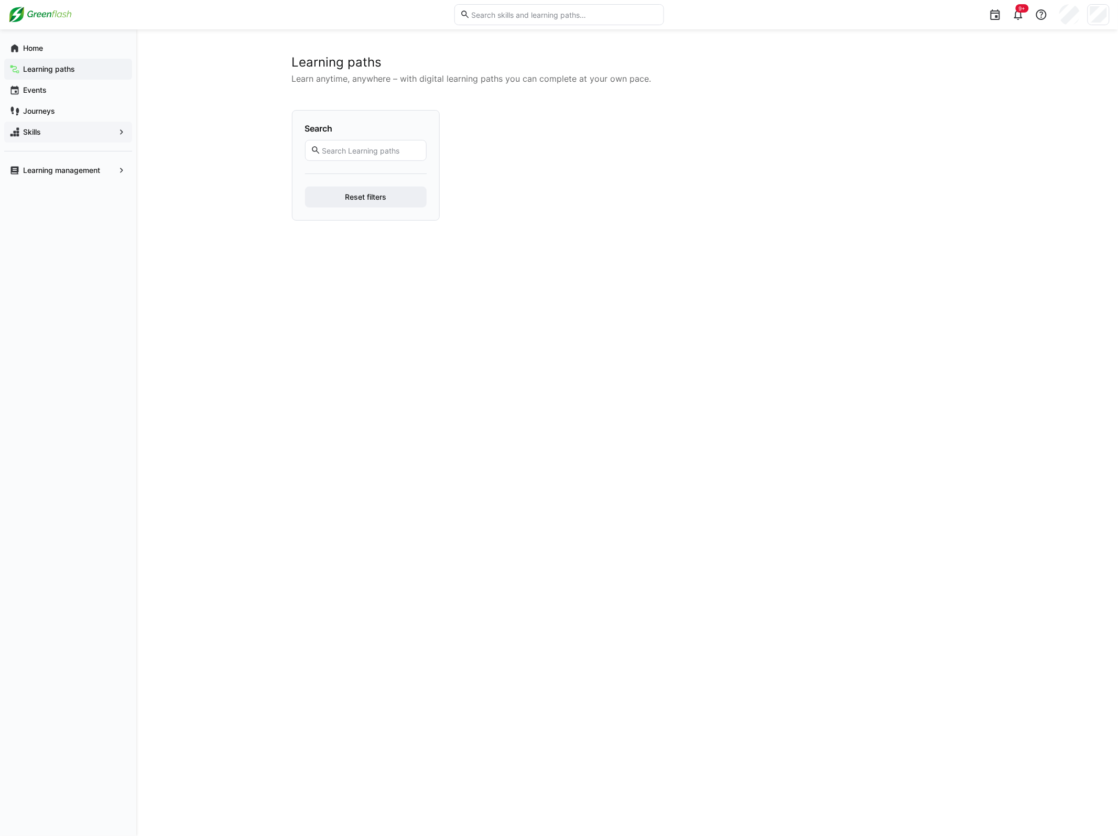
drag, startPoint x: 213, startPoint y: 319, endPoint x: 146, endPoint y: 300, distance: 69.5
click at [187, 663] on div "Learning paths Learn anytime, anywhere – with digital learning paths you can co…" at bounding box center [627, 432] width 982 height 806
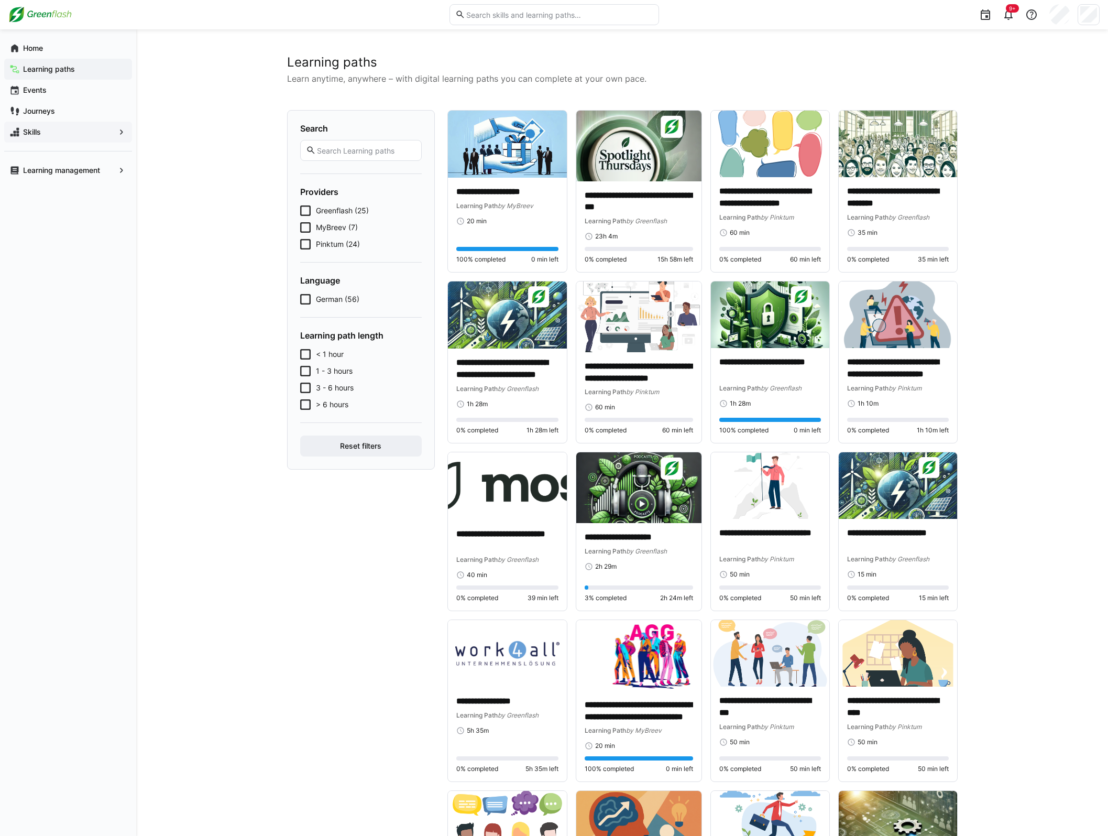
click at [80, 74] on div "Learning paths" at bounding box center [68, 69] width 128 height 21
